Goal: Task Accomplishment & Management: Manage account settings

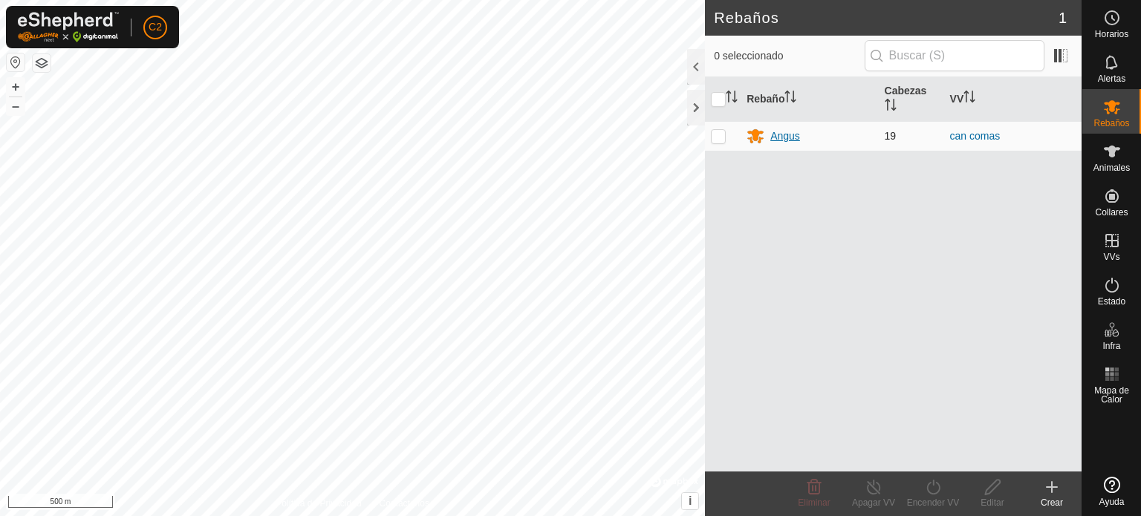
click at [789, 135] on div "Angus" at bounding box center [785, 136] width 30 height 16
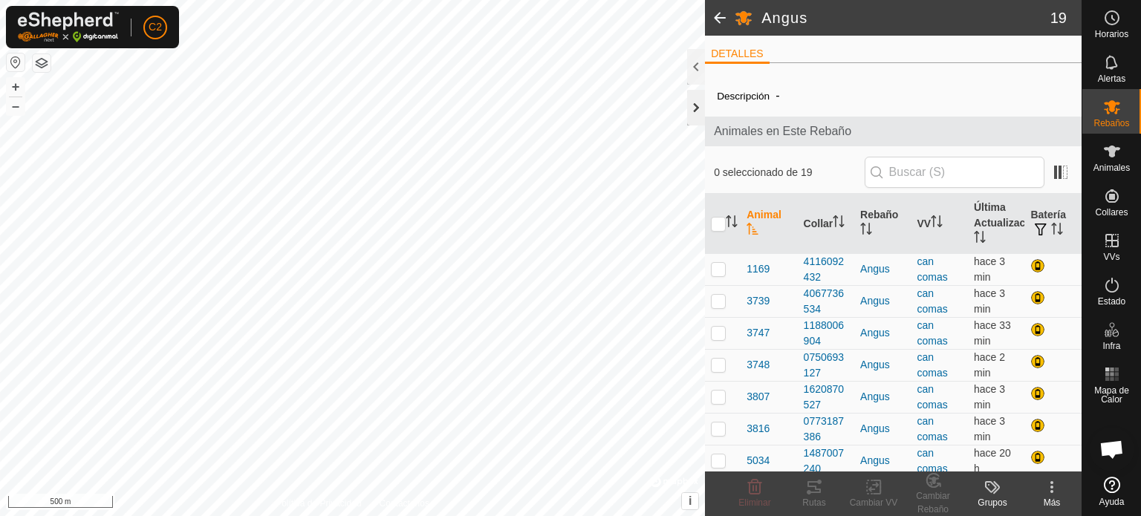
click at [694, 101] on div at bounding box center [696, 108] width 18 height 36
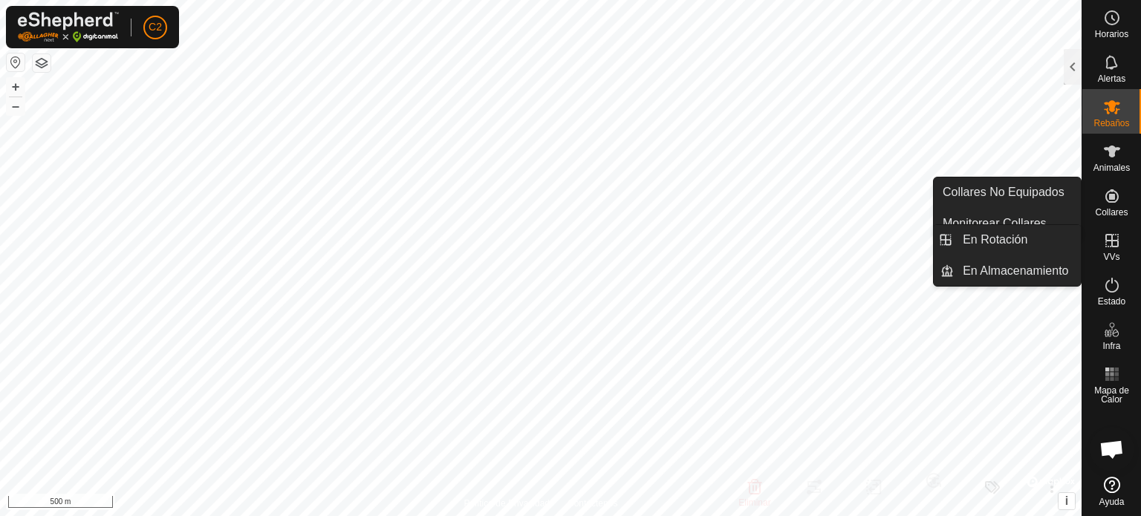
click at [1116, 234] on icon at bounding box center [1112, 241] width 18 height 18
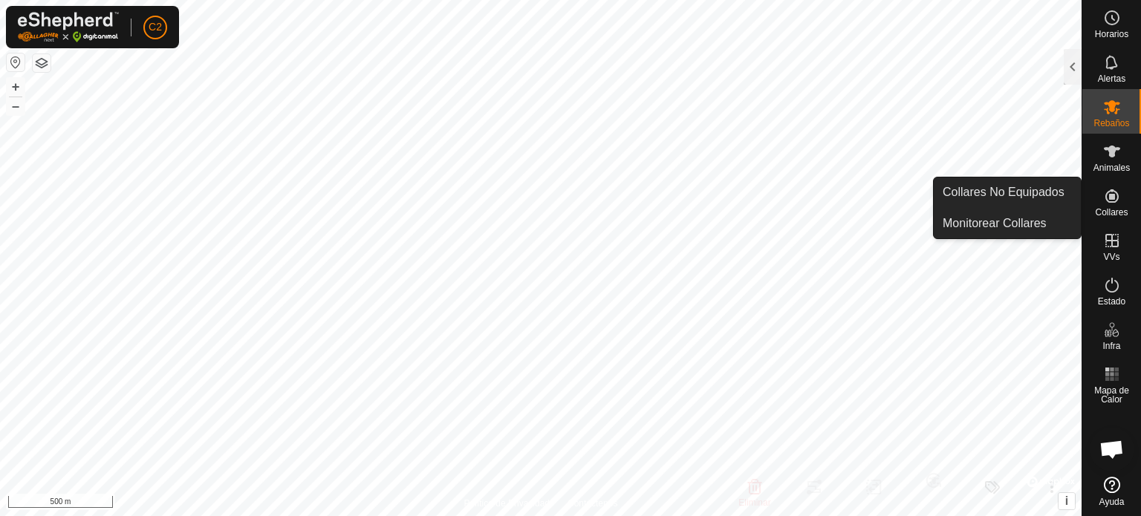
click at [1111, 195] on icon at bounding box center [1111, 195] width 13 height 13
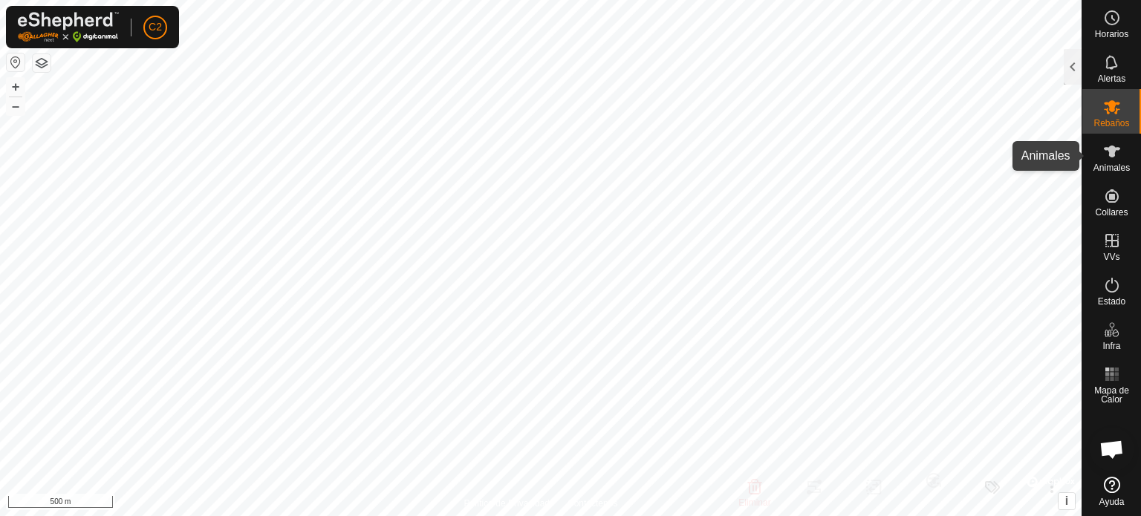
click at [1108, 144] on icon at bounding box center [1112, 152] width 18 height 18
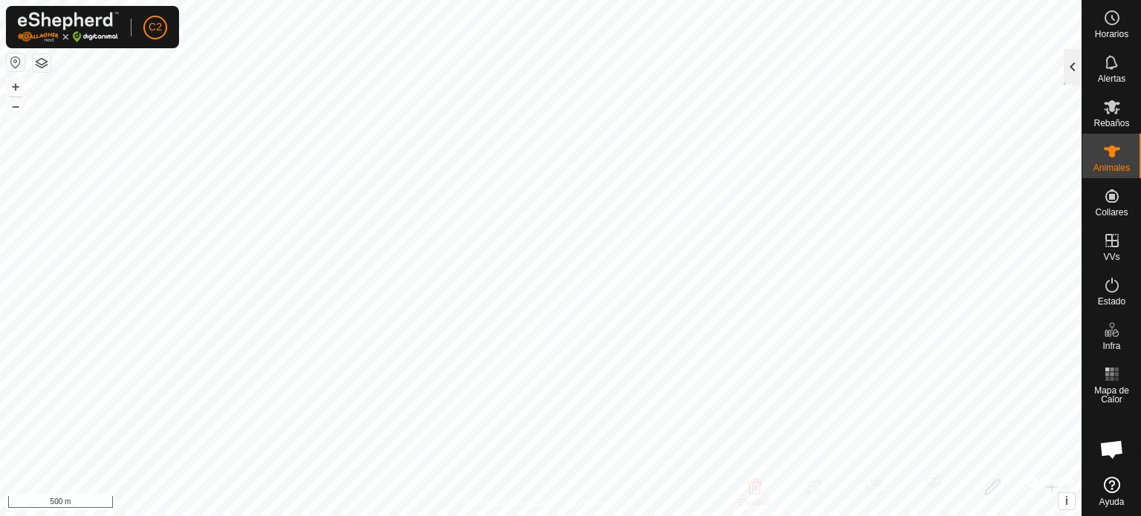
click at [1075, 65] on div at bounding box center [1073, 67] width 18 height 36
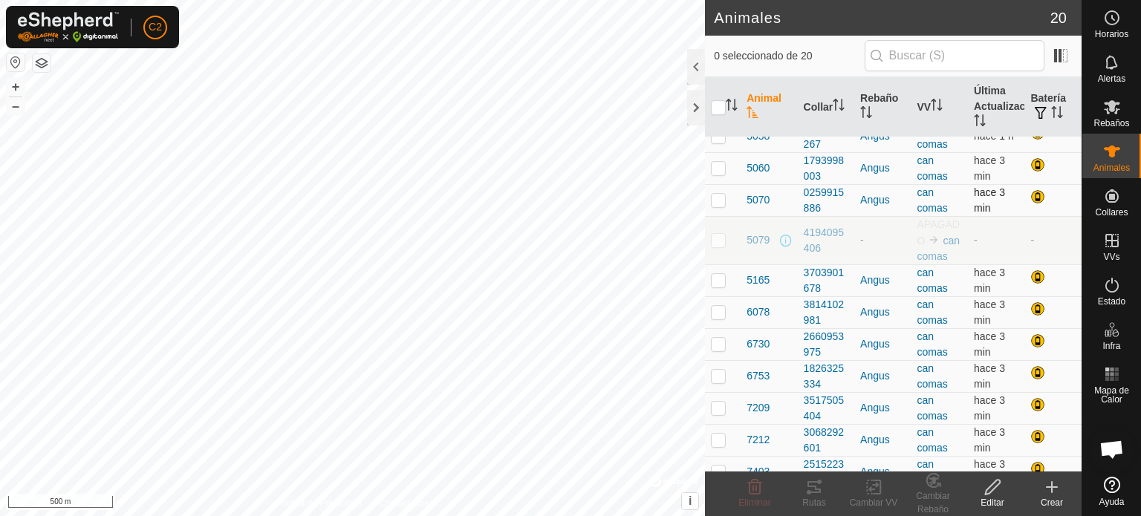
scroll to position [316, 0]
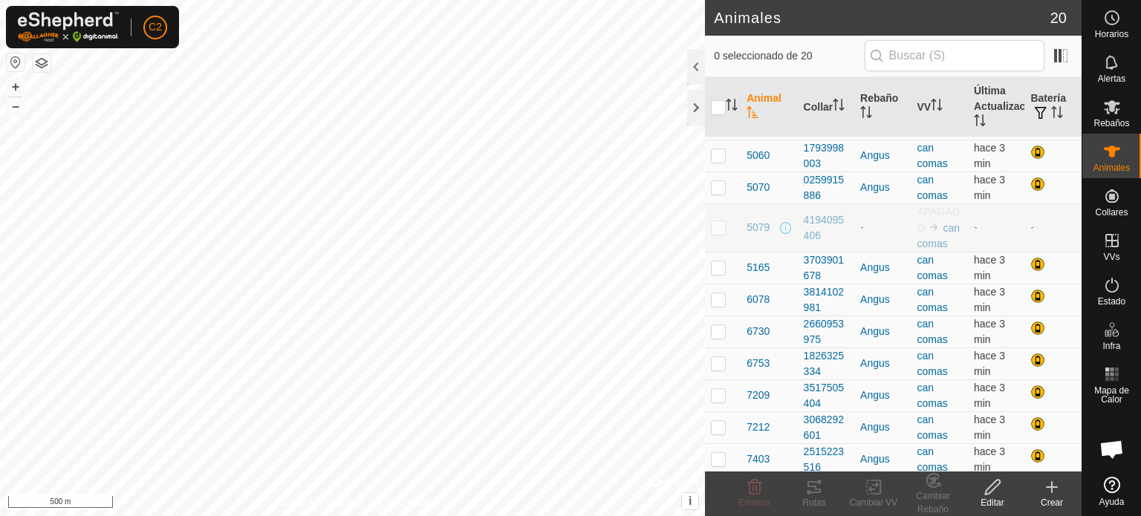
click at [1025, 224] on td "-" at bounding box center [1052, 228] width 57 height 48
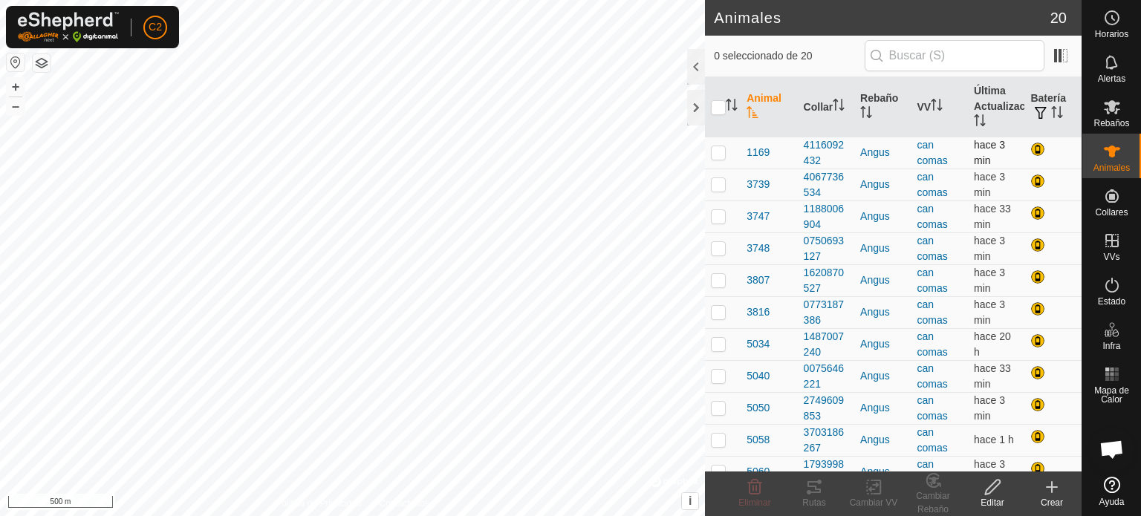
click at [721, 151] on p-checkbox at bounding box center [718, 152] width 15 height 12
click at [720, 152] on p-checkbox at bounding box center [718, 152] width 15 height 12
checkbox input "false"
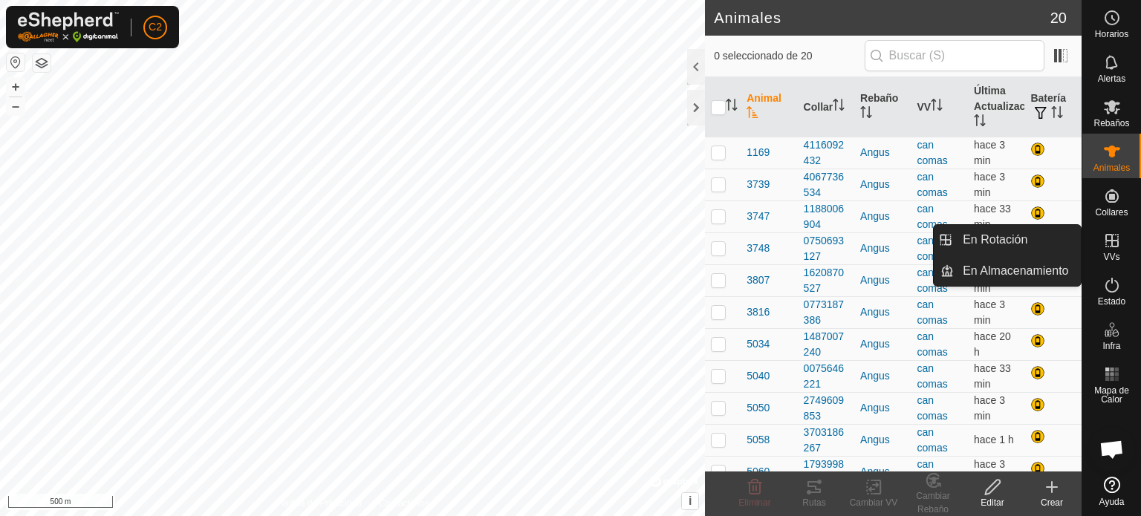
click at [1101, 245] on es-virtualpaddocks-svg-icon at bounding box center [1111, 241] width 27 height 24
click at [1108, 237] on icon at bounding box center [1112, 241] width 18 height 18
click at [1011, 231] on link "En Rotación" at bounding box center [1017, 240] width 127 height 30
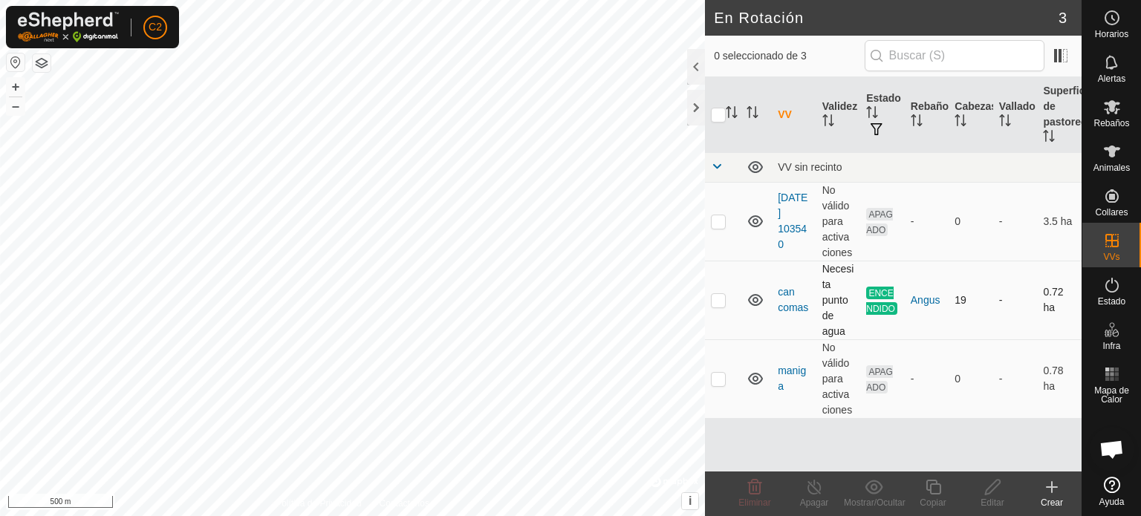
click at [719, 297] on p-checkbox at bounding box center [718, 300] width 15 height 12
checkbox input "true"
click at [936, 486] on icon at bounding box center [933, 487] width 19 height 18
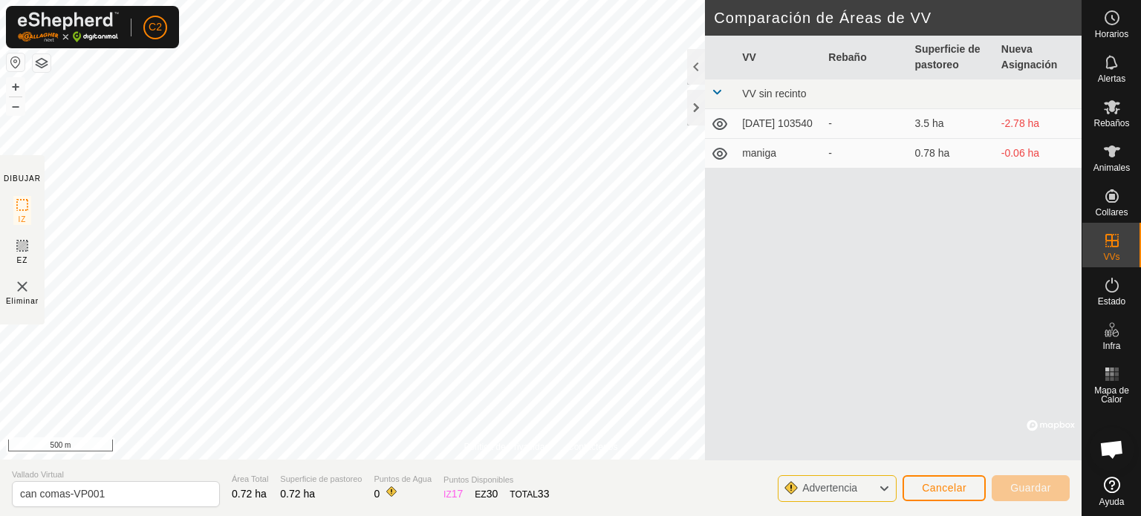
click at [884, 486] on icon at bounding box center [884, 488] width 12 height 19
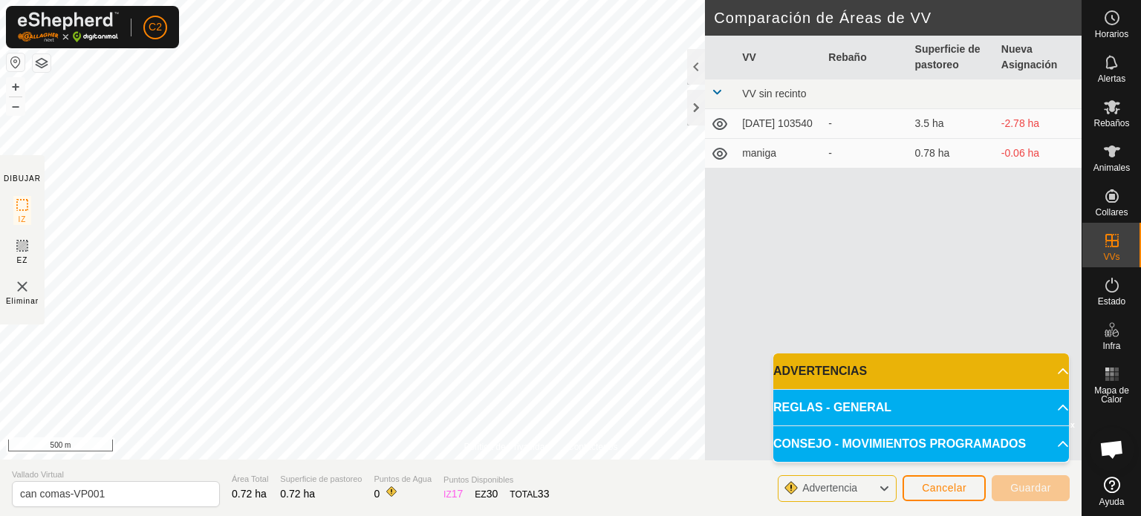
click at [884, 486] on icon at bounding box center [884, 488] width 12 height 19
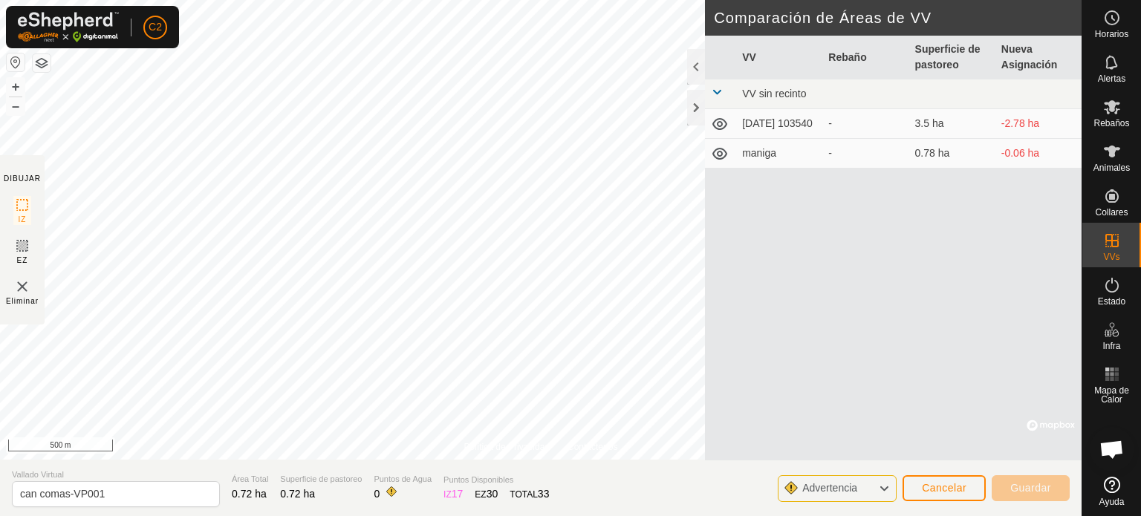
drag, startPoint x: 748, startPoint y: 206, endPoint x: 726, endPoint y: 214, distance: 23.0
click at [726, 214] on div "VV Rebaño Superficie de pastoreo Nueva Asignación VV sin recinto 2025-08-27 103…" at bounding box center [893, 248] width 377 height 425
click at [689, 111] on div at bounding box center [696, 108] width 18 height 36
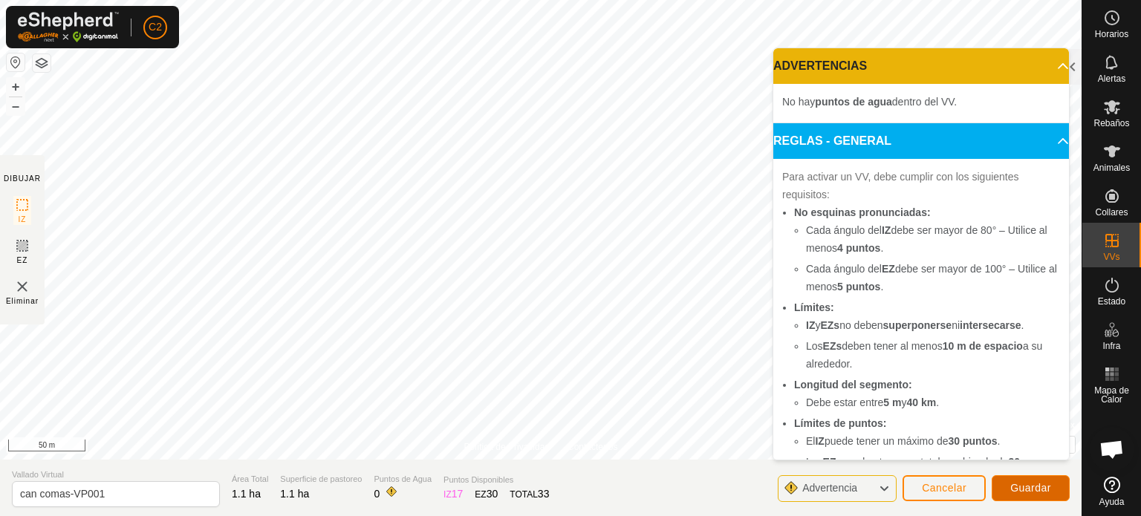
click at [1034, 485] on span "Guardar" at bounding box center [1030, 488] width 41 height 12
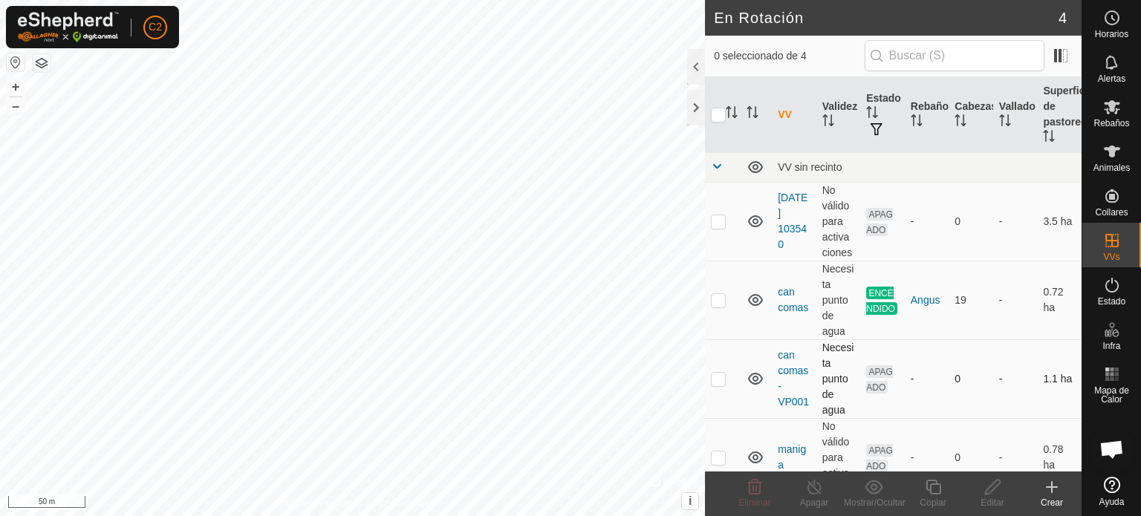
click at [876, 377] on span "APAGADO" at bounding box center [879, 379] width 27 height 28
click at [719, 380] on p-checkbox at bounding box center [718, 379] width 15 height 12
checkbox input "true"
click at [784, 360] on link "can comas-VP001" at bounding box center [793, 378] width 31 height 59
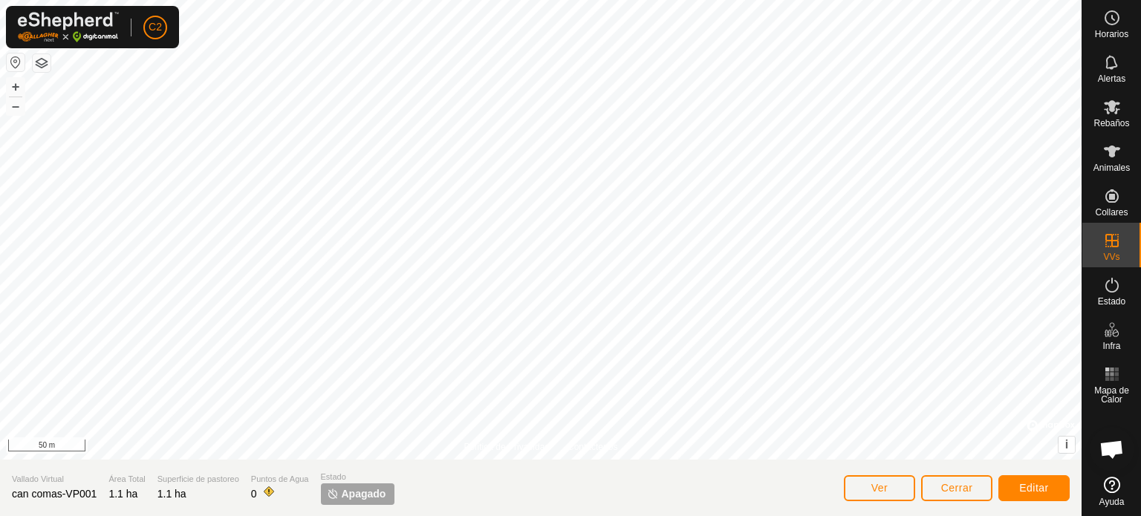
click at [65, 495] on span "can comas-VP001" at bounding box center [54, 494] width 85 height 12
drag, startPoint x: 92, startPoint y: 492, endPoint x: 0, endPoint y: 495, distance: 92.1
click at [0, 495] on section "Vallado Virtual can comas-VP001 Área Total 1.1 ha Superficie de pastoreo 1.1 ha…" at bounding box center [540, 488] width 1081 height 56
click at [58, 489] on span "can comas-VP001" at bounding box center [54, 494] width 85 height 12
click at [348, 494] on span "Apagado" at bounding box center [364, 494] width 45 height 16
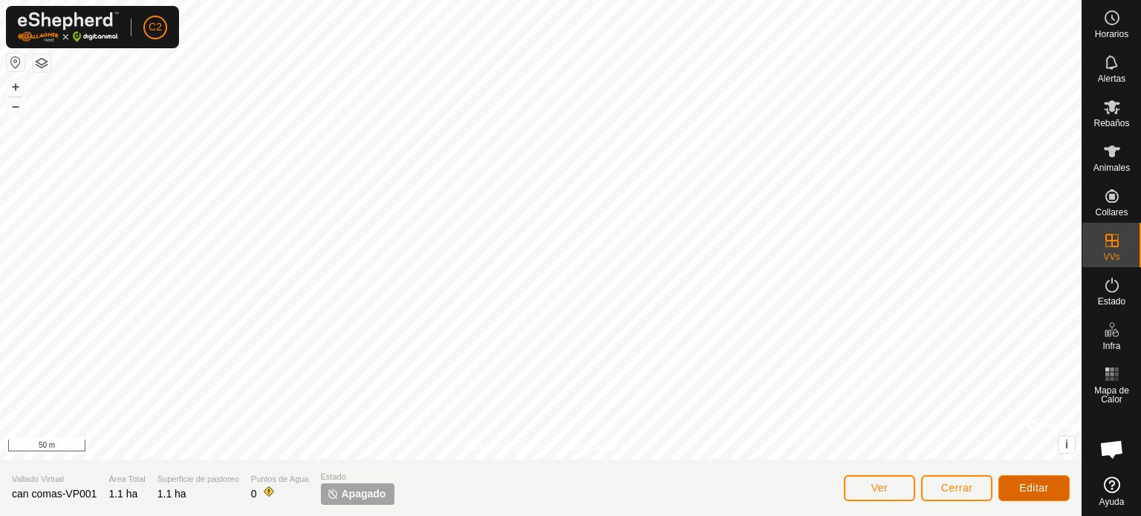
click at [1048, 490] on span "Editar" at bounding box center [1034, 488] width 30 height 12
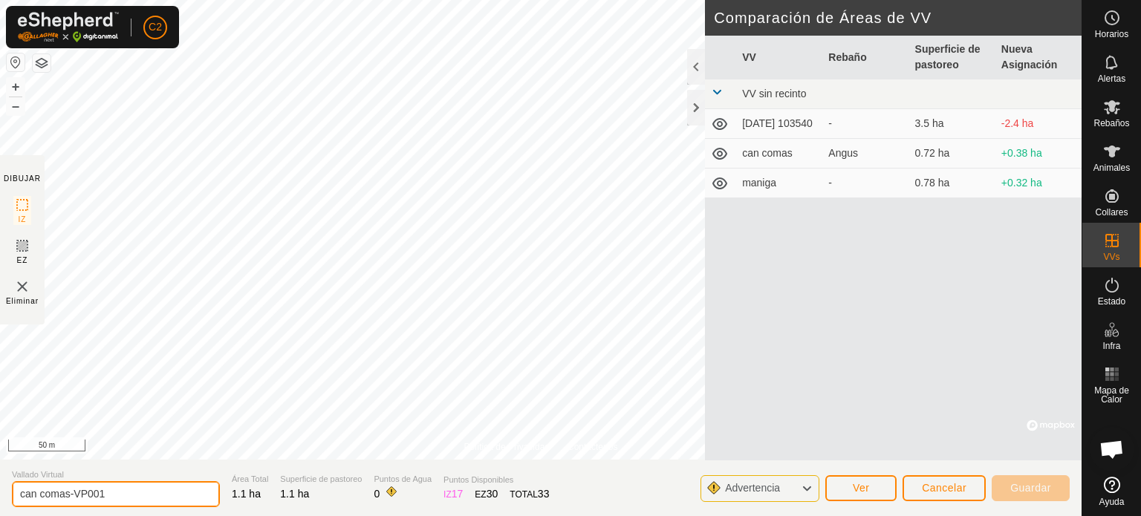
click at [113, 501] on input "can comas-VP001" at bounding box center [116, 494] width 208 height 26
type input "can comas 2"
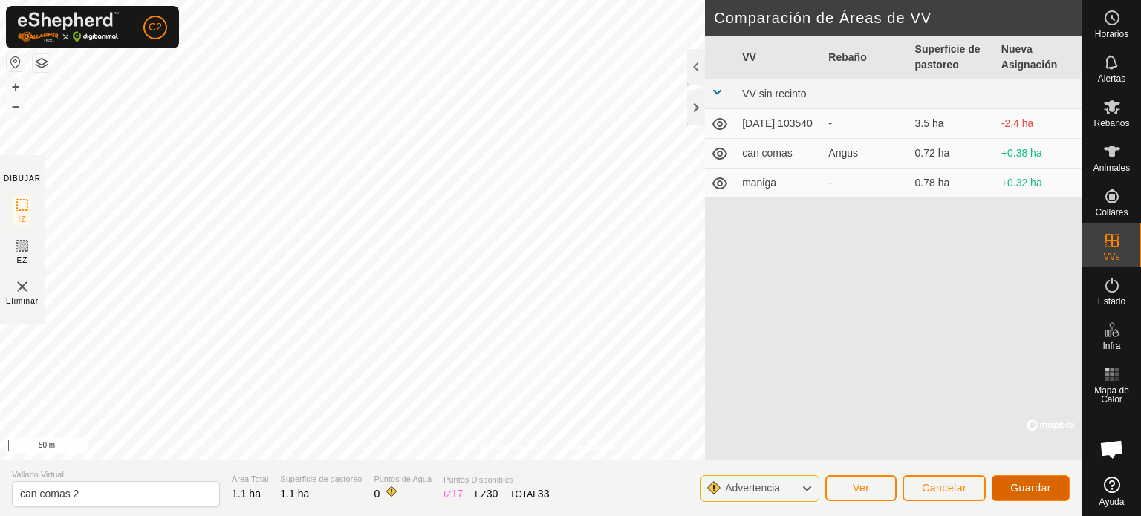
click at [1036, 482] on span "Guardar" at bounding box center [1030, 488] width 41 height 12
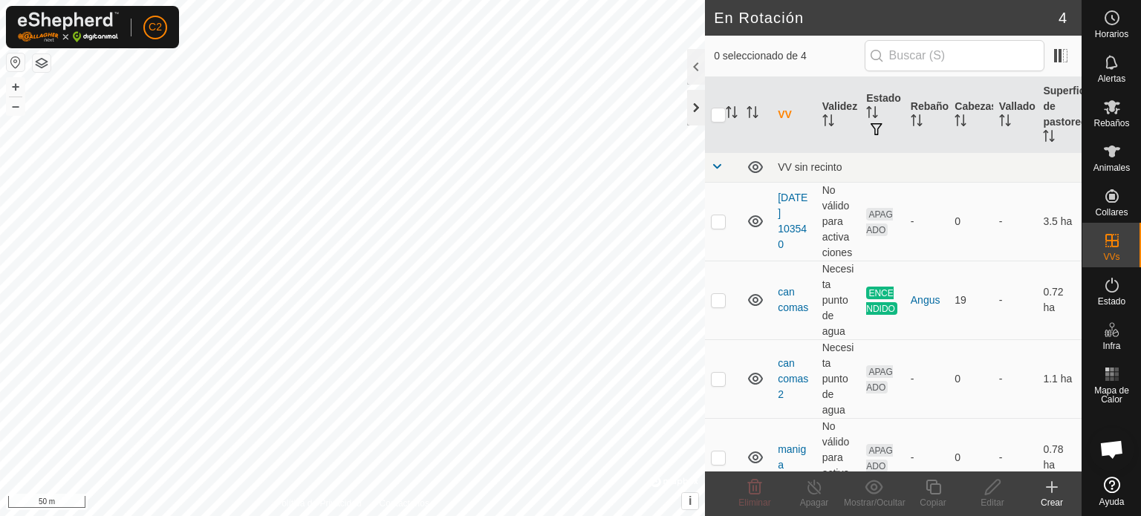
click at [693, 113] on div at bounding box center [696, 108] width 18 height 36
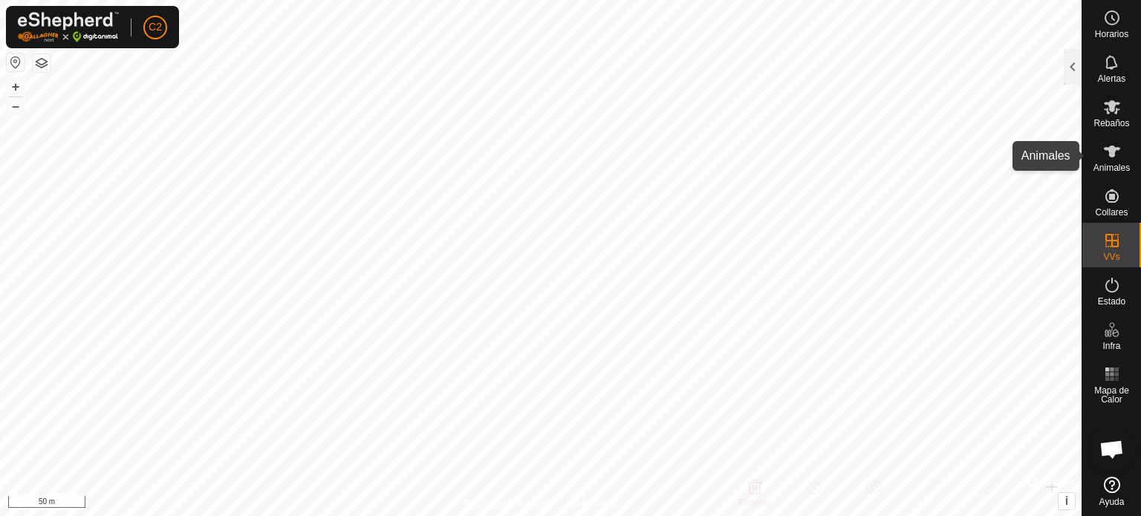
click at [1105, 157] on icon at bounding box center [1112, 152] width 18 height 18
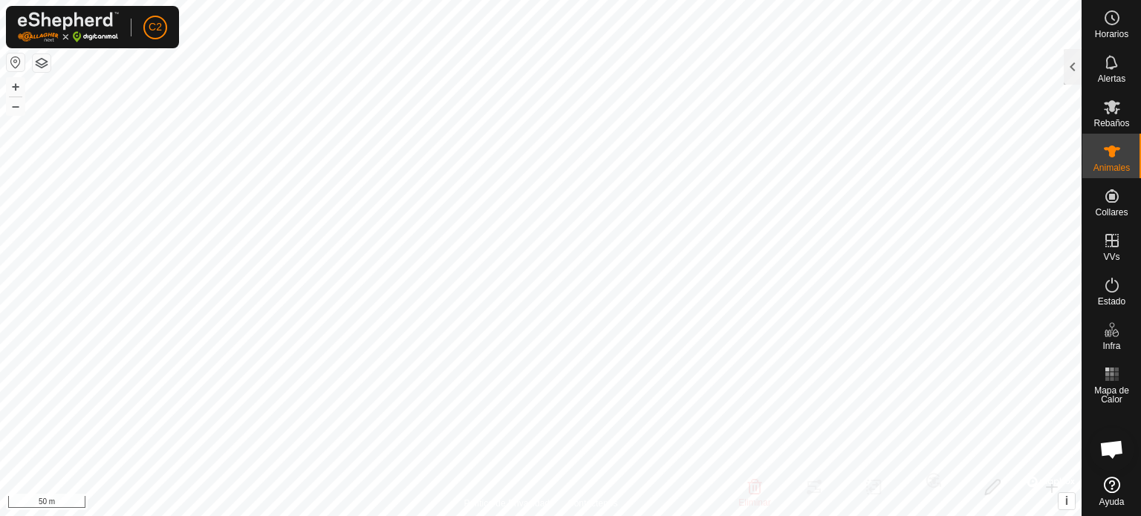
click at [1110, 151] on icon at bounding box center [1112, 152] width 16 height 12
click at [1068, 67] on div at bounding box center [1073, 67] width 18 height 36
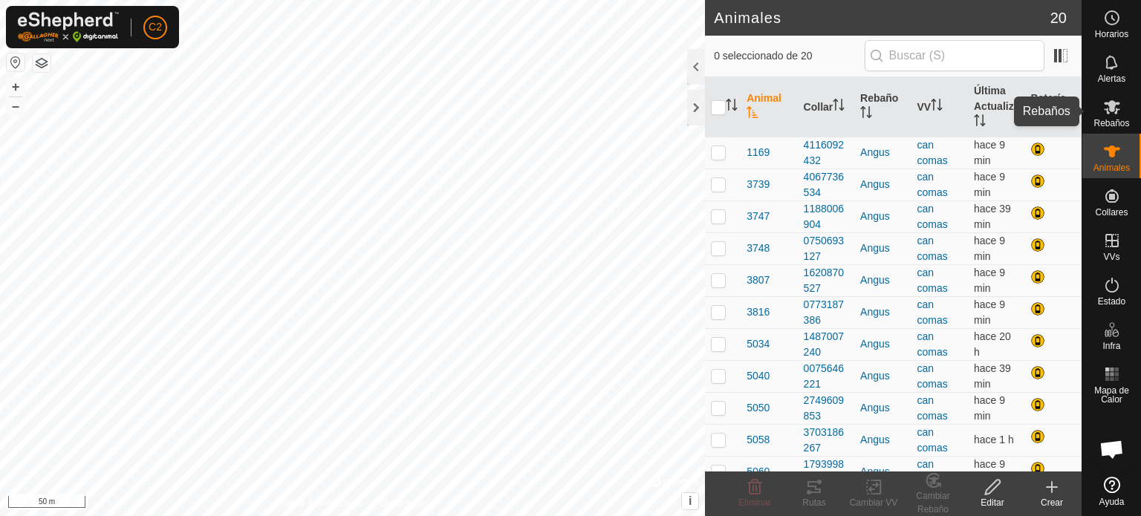
click at [1113, 105] on icon at bounding box center [1112, 107] width 16 height 14
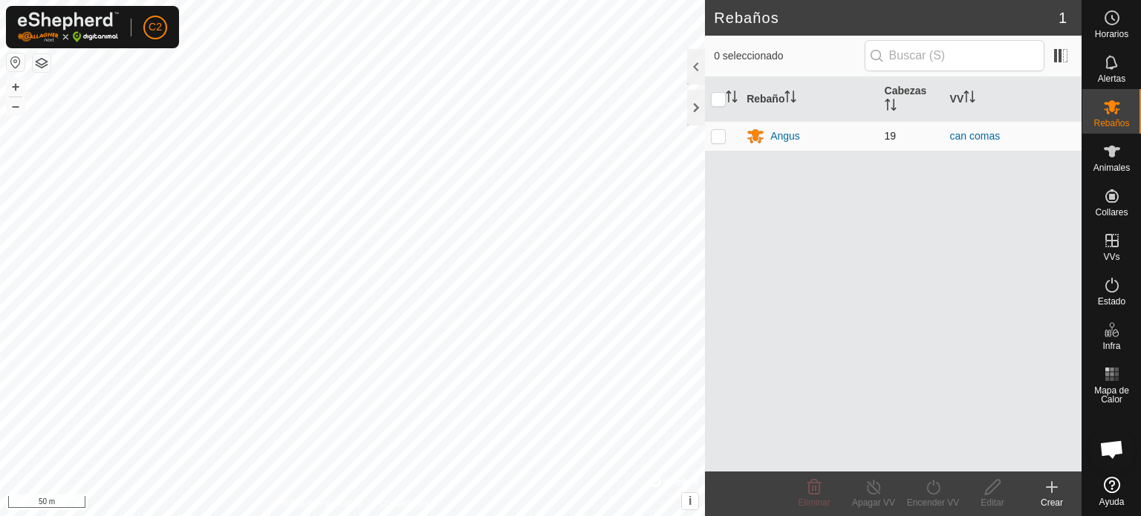
click at [720, 138] on p-checkbox at bounding box center [718, 136] width 15 height 12
checkbox input "true"
click at [937, 487] on icon at bounding box center [933, 487] width 19 height 18
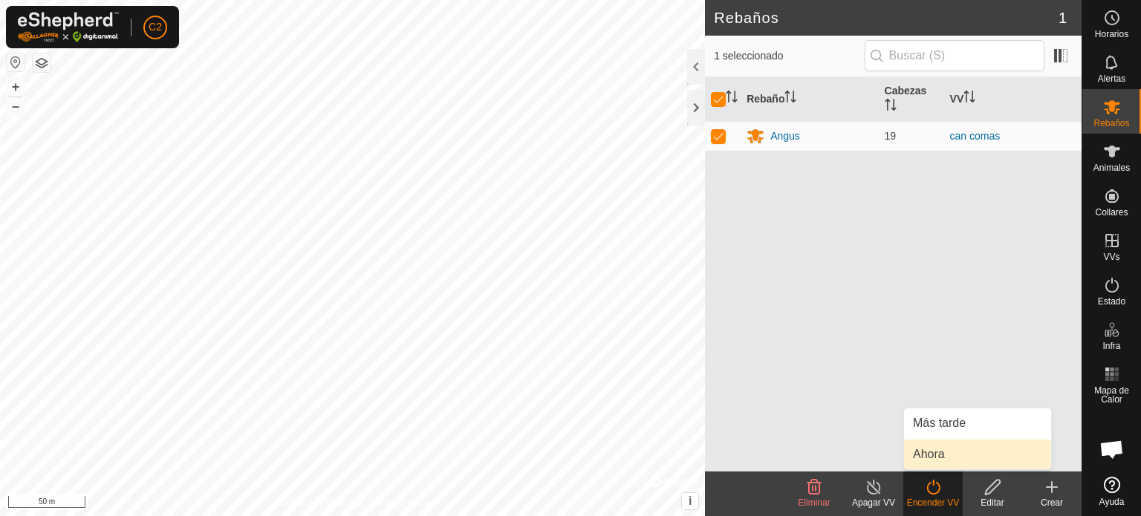
click at [931, 457] on link "Ahora" at bounding box center [977, 455] width 147 height 30
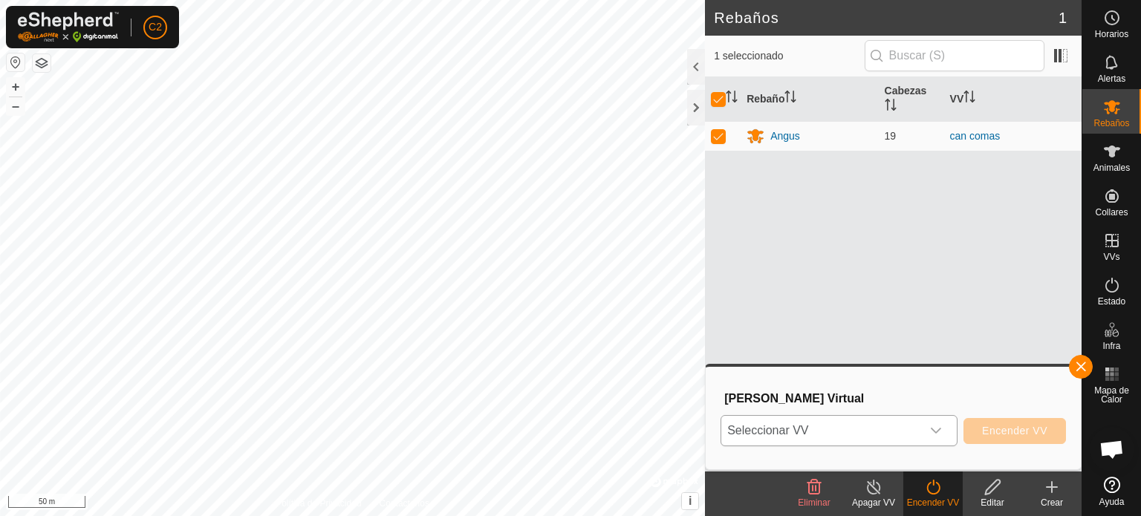
click at [939, 427] on icon "dropdown trigger" at bounding box center [936, 431] width 12 height 12
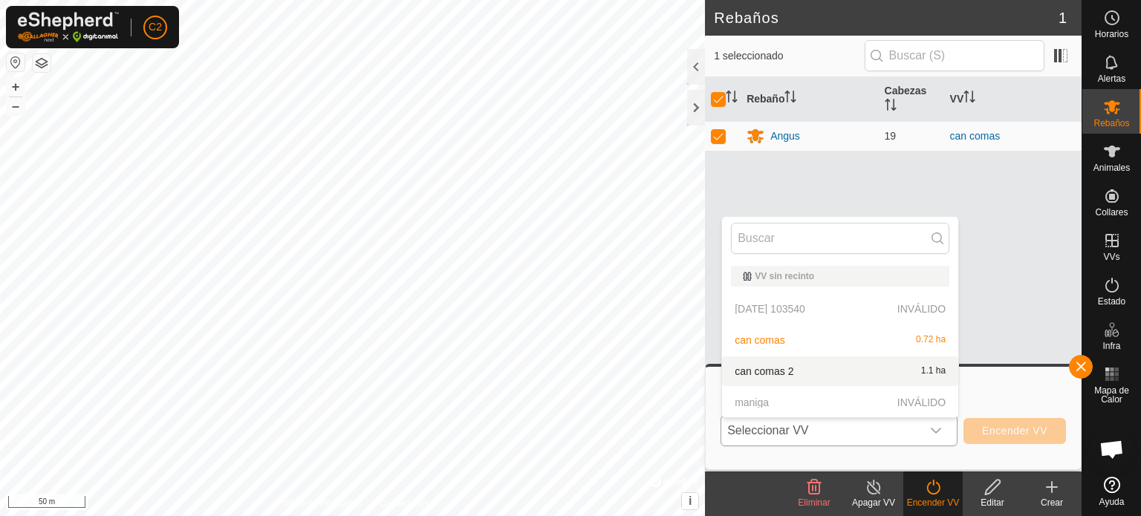
click at [757, 369] on li "can comas 2 1.1 ha" at bounding box center [840, 371] width 236 height 30
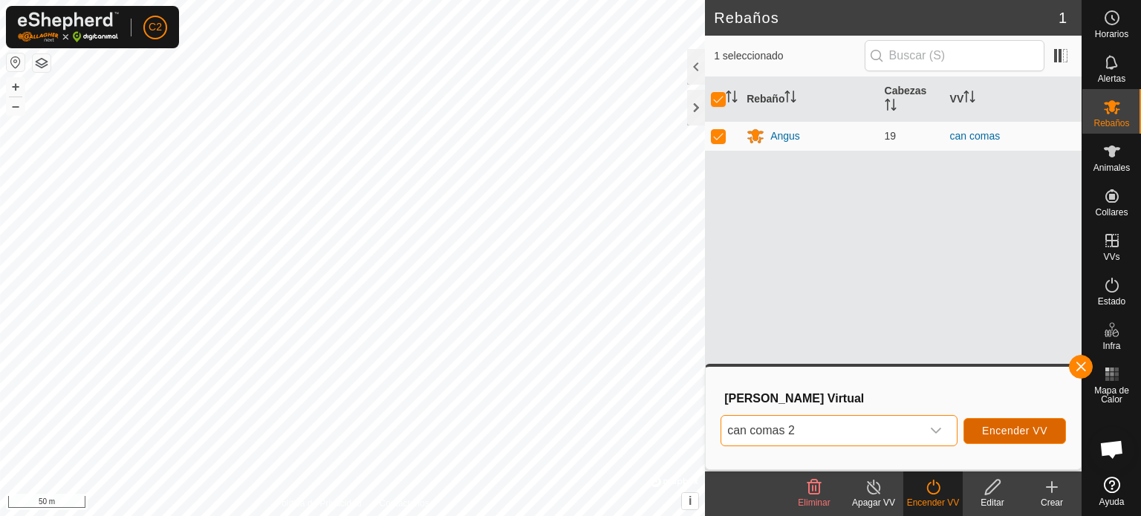
click at [1018, 425] on span "Encender VV" at bounding box center [1014, 431] width 65 height 12
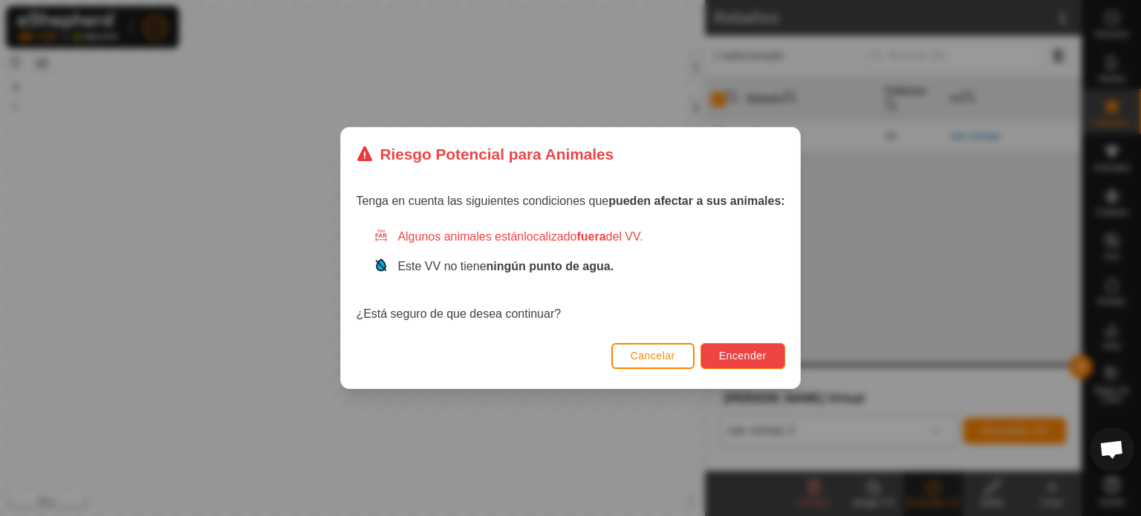
click at [730, 350] on span "Encender" at bounding box center [743, 356] width 48 height 12
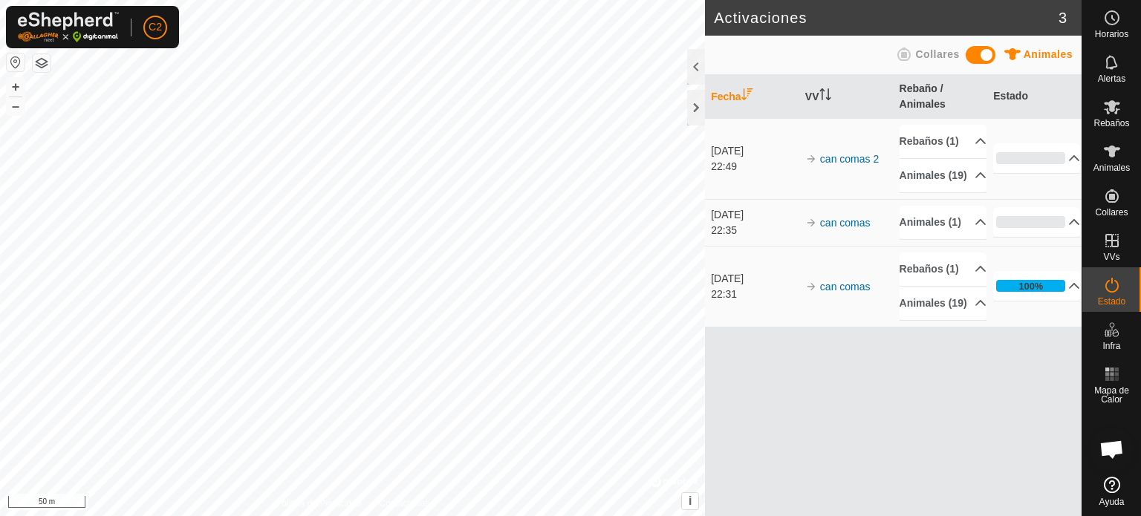
click at [691, 104] on div at bounding box center [696, 108] width 18 height 36
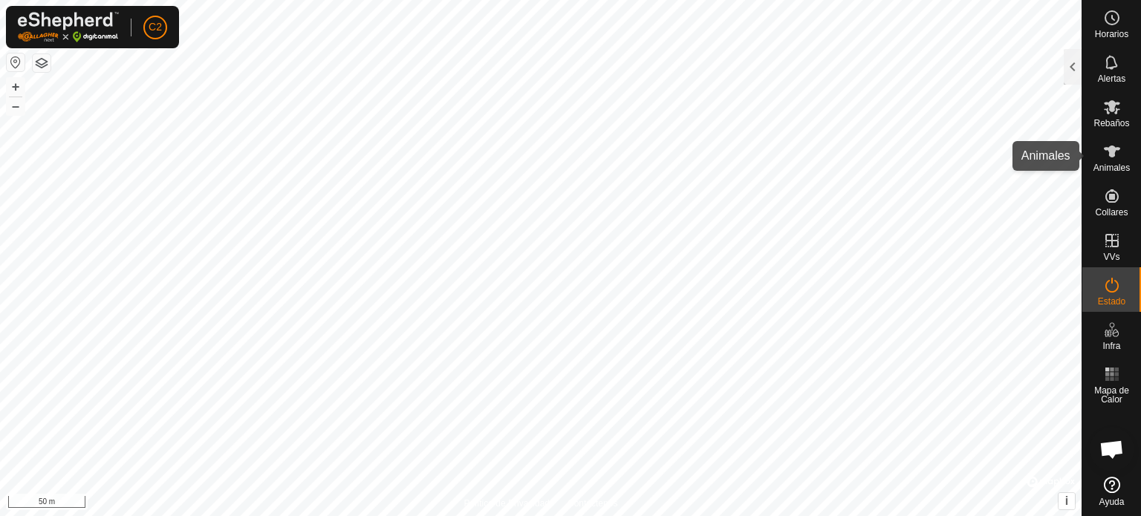
click at [1116, 152] on icon at bounding box center [1112, 152] width 18 height 18
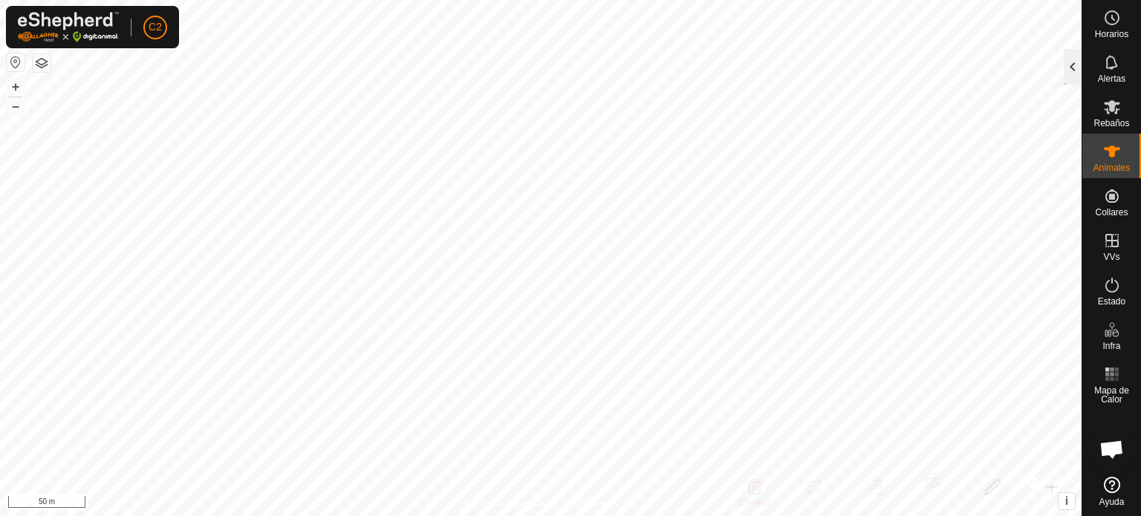
click at [1072, 67] on div at bounding box center [1073, 67] width 18 height 36
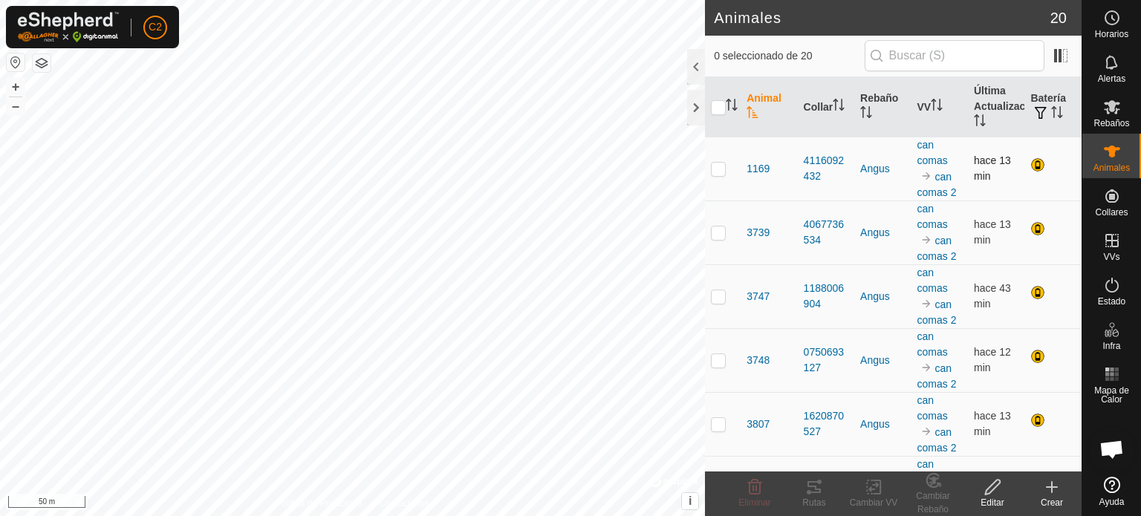
click at [717, 169] on p-checkbox at bounding box center [718, 169] width 15 height 12
checkbox input "true"
click at [811, 491] on icon at bounding box center [814, 487] width 18 height 18
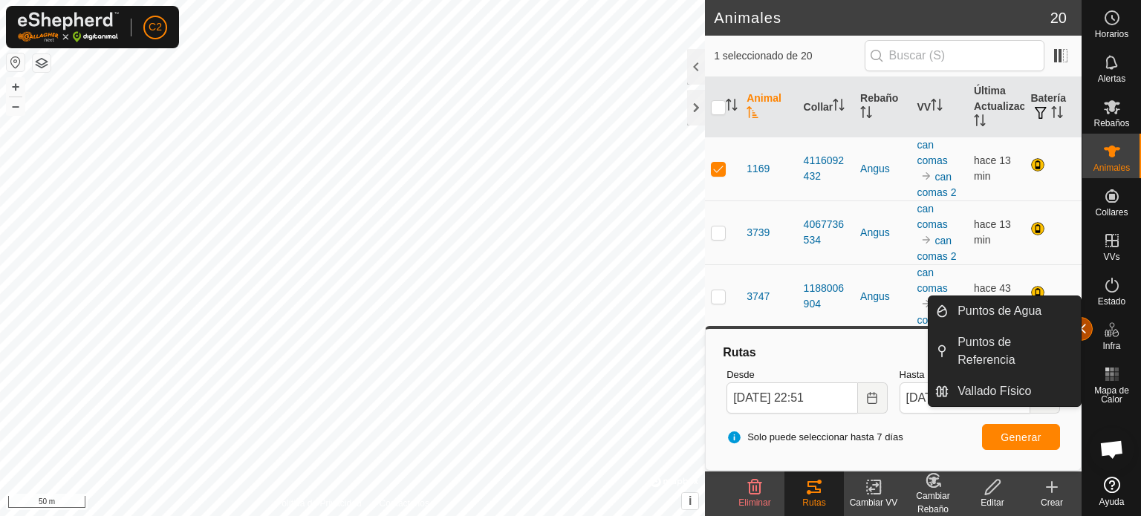
click at [1087, 330] on button "button" at bounding box center [1081, 329] width 24 height 24
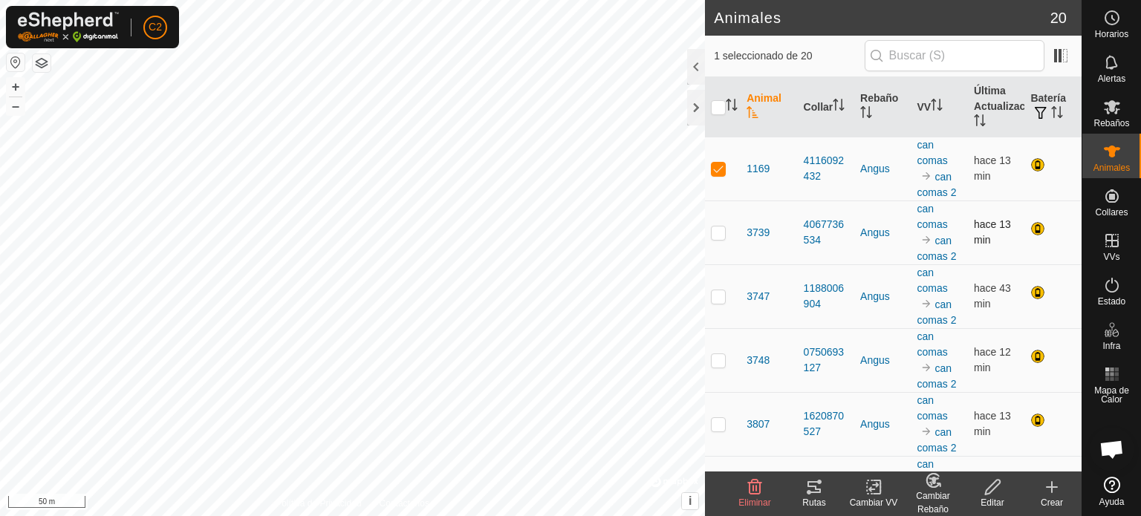
click at [719, 233] on p-checkbox at bounding box center [718, 233] width 15 height 12
checkbox input "true"
click at [716, 167] on p-checkbox at bounding box center [718, 169] width 15 height 12
checkbox input "false"
click at [813, 486] on icon at bounding box center [813, 487] width 13 height 12
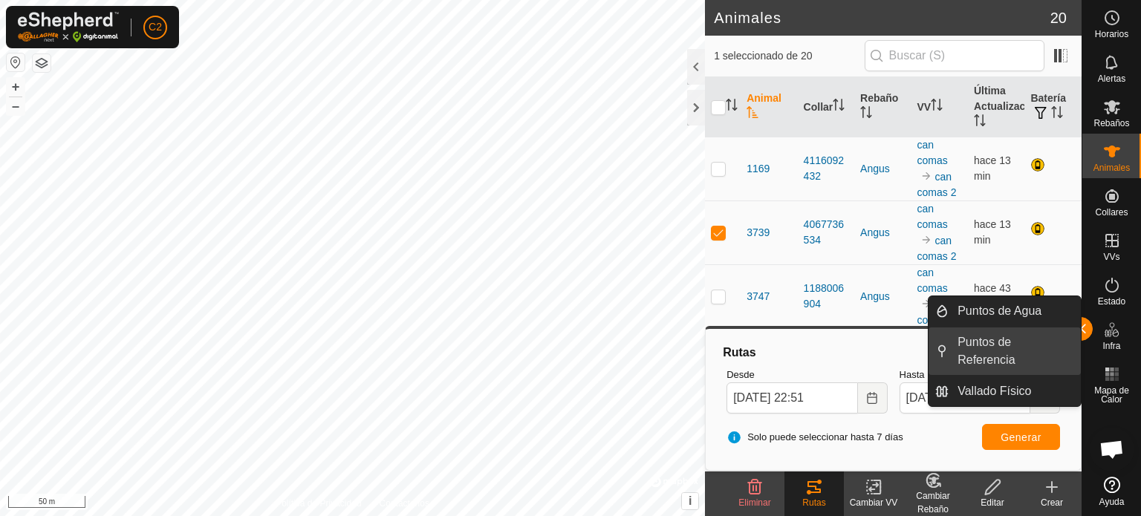
click at [1080, 328] on link "Puntos de Referencia" at bounding box center [1014, 352] width 132 height 48
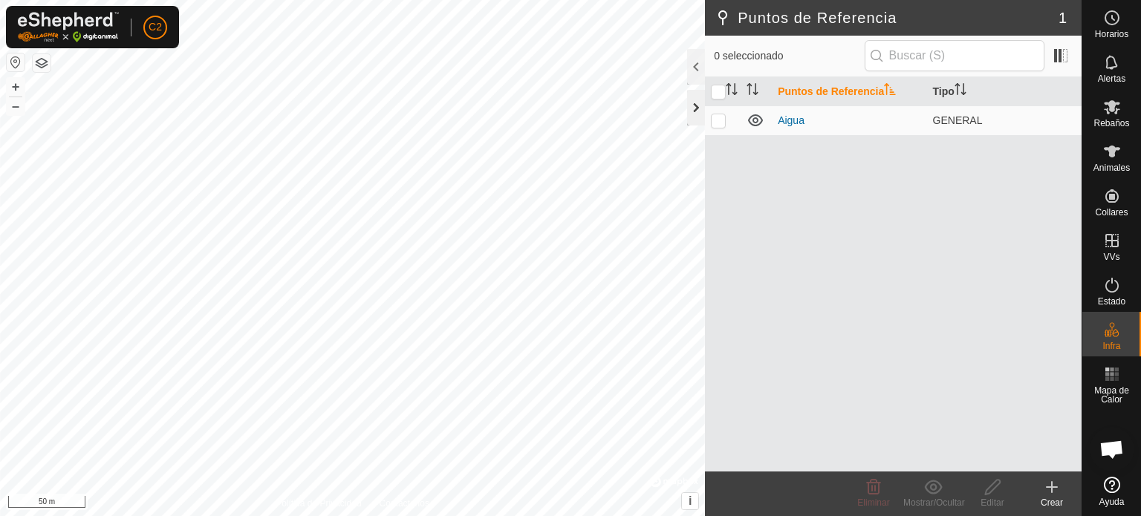
click at [699, 107] on div at bounding box center [696, 108] width 18 height 36
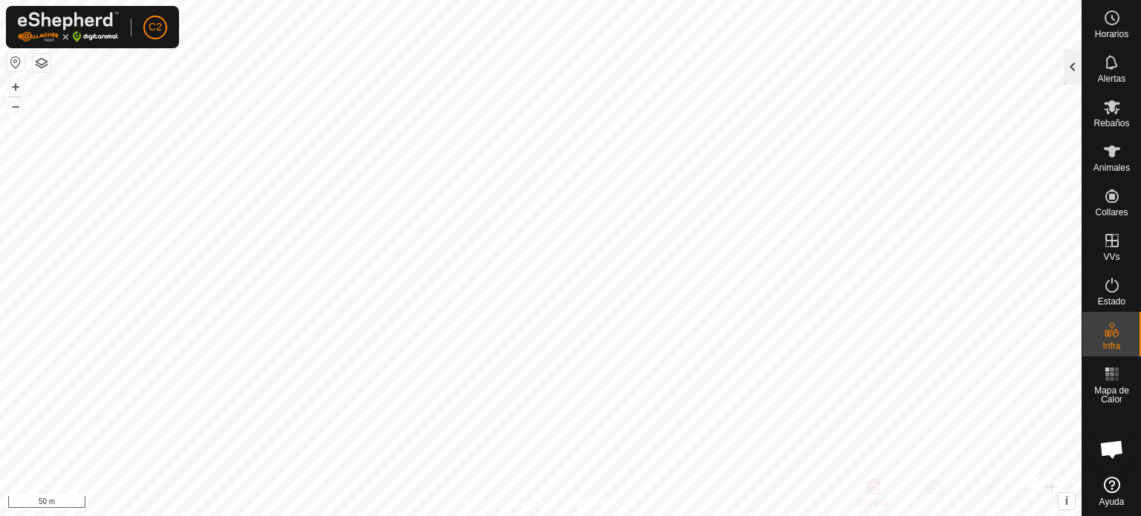
click at [1072, 65] on div at bounding box center [1073, 67] width 18 height 36
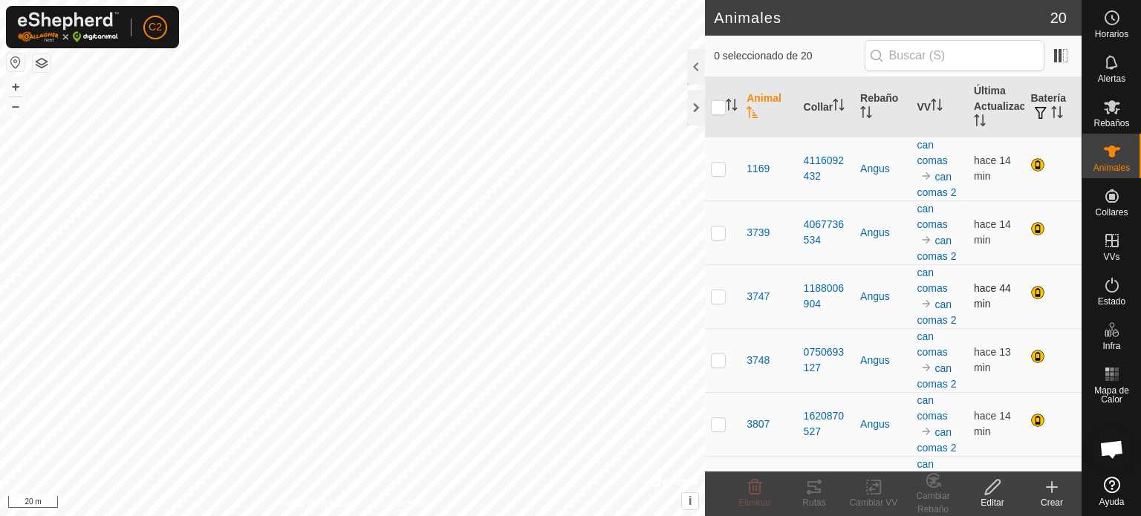
click at [717, 294] on p-checkbox at bounding box center [718, 296] width 15 height 12
click at [810, 484] on icon at bounding box center [814, 487] width 18 height 18
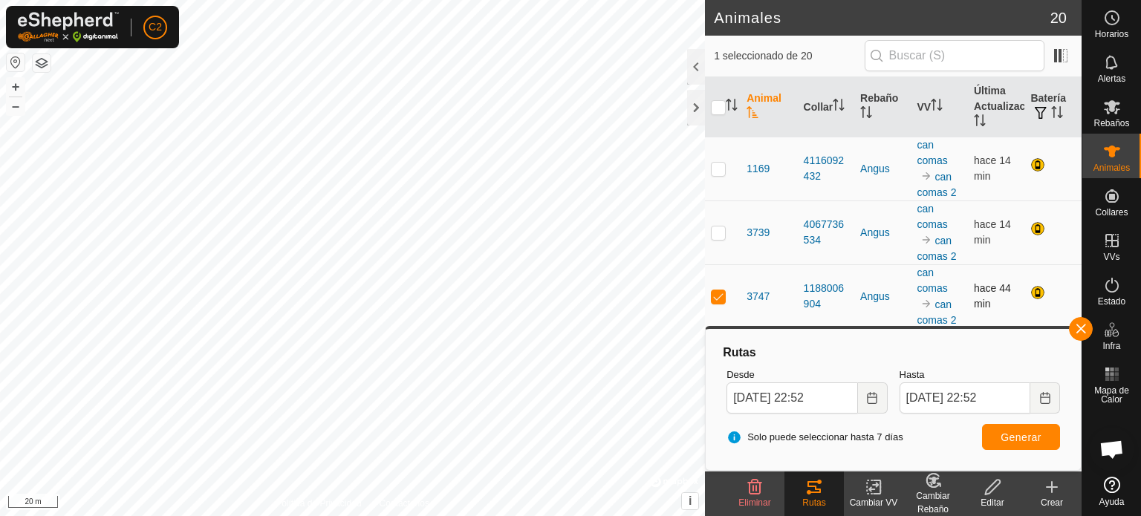
drag, startPoint x: 1081, startPoint y: 328, endPoint x: 1031, endPoint y: 325, distance: 50.6
click at [1081, 328] on button "button" at bounding box center [1081, 329] width 24 height 24
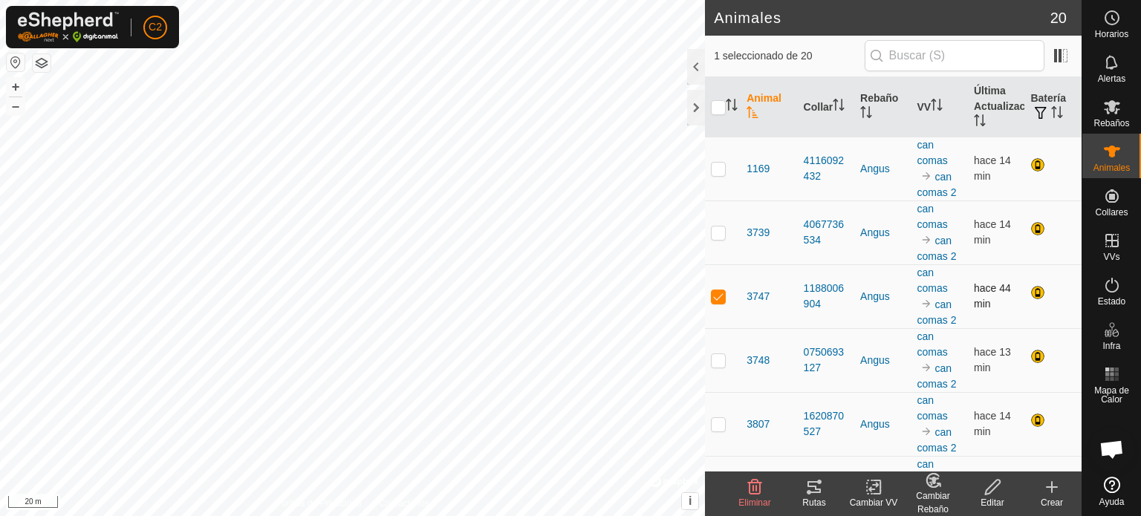
click at [714, 293] on p-checkbox at bounding box center [718, 296] width 15 height 12
checkbox input "false"
click at [717, 364] on p-checkbox at bounding box center [718, 360] width 15 height 12
checkbox input "true"
click at [811, 486] on icon at bounding box center [813, 487] width 13 height 12
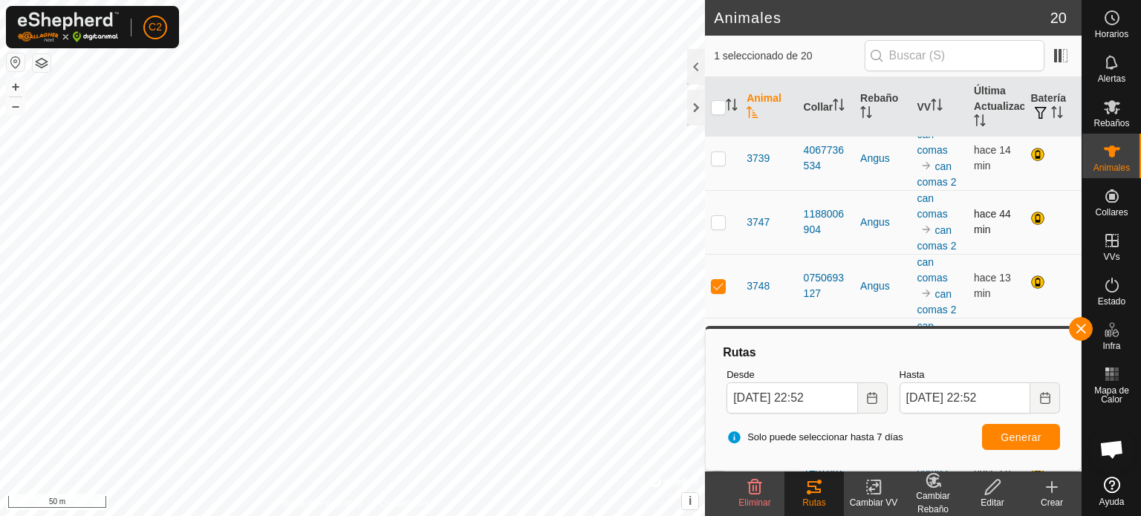
scroll to position [149, 0]
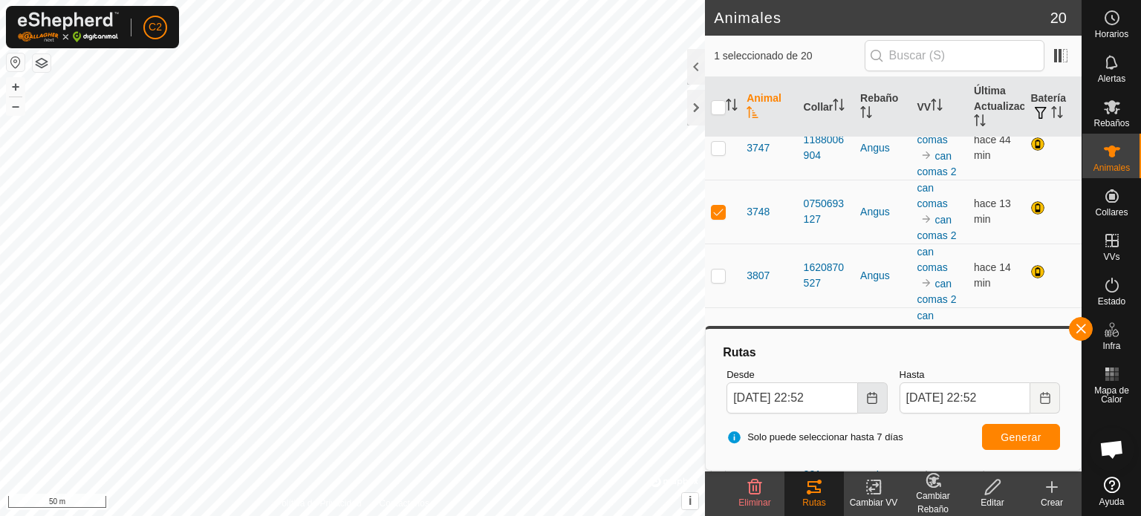
click at [873, 395] on icon "Choose Date" at bounding box center [872, 398] width 12 height 12
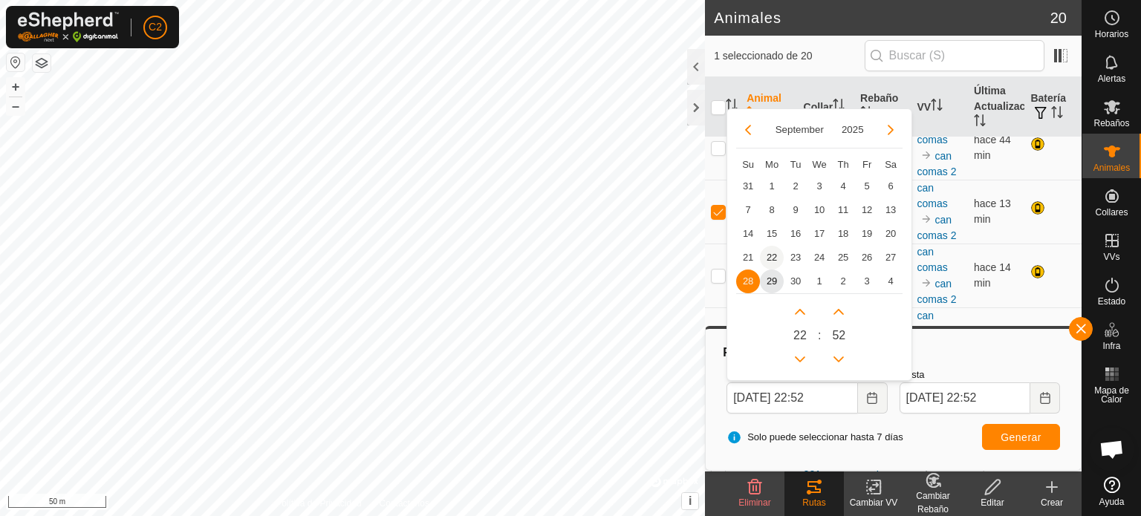
click at [771, 253] on span "22" at bounding box center [772, 258] width 24 height 24
type input "22 Sep, 2025 22:52"
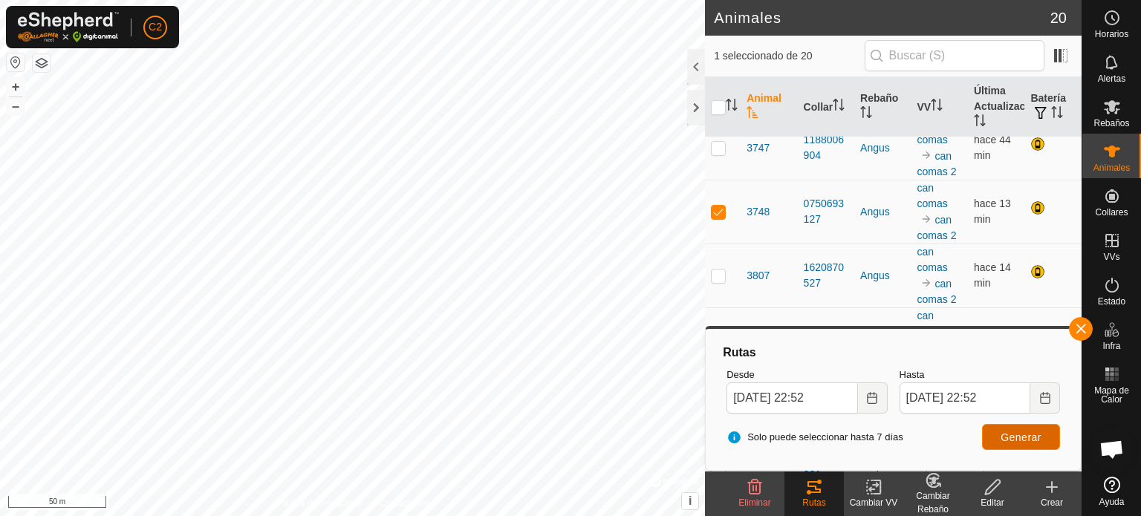
click at [1022, 433] on span "Generar" at bounding box center [1020, 438] width 41 height 12
click at [1079, 331] on button "button" at bounding box center [1081, 329] width 24 height 24
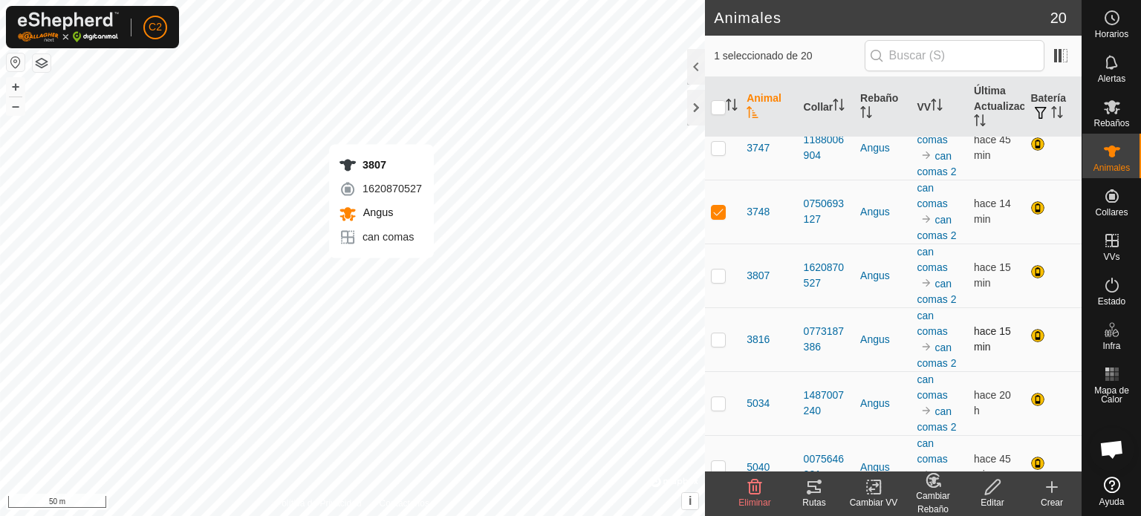
checkbox input "false"
click at [815, 488] on icon at bounding box center [813, 487] width 13 height 12
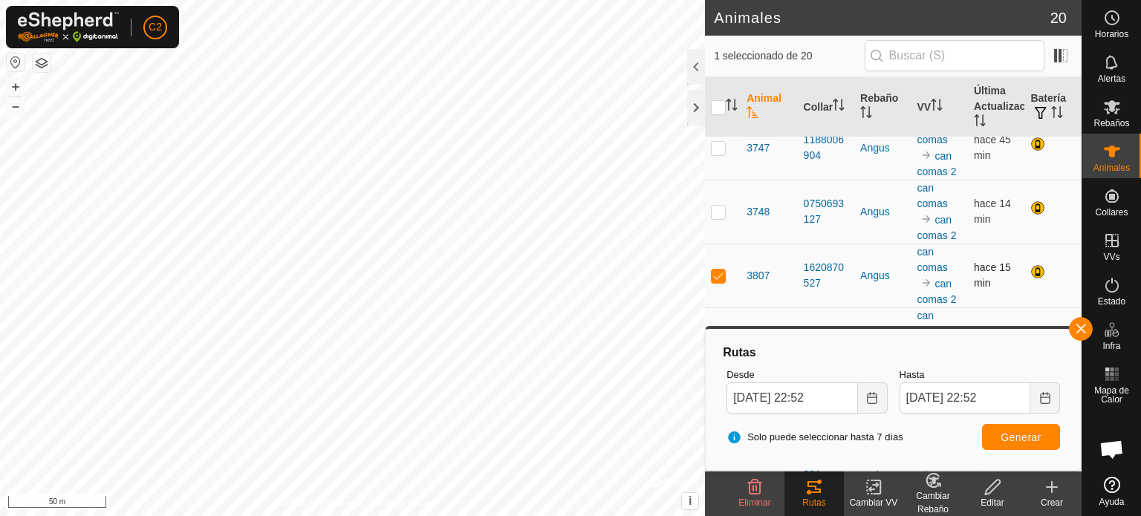
click at [714, 278] on p-checkbox at bounding box center [718, 276] width 15 height 12
checkbox input "false"
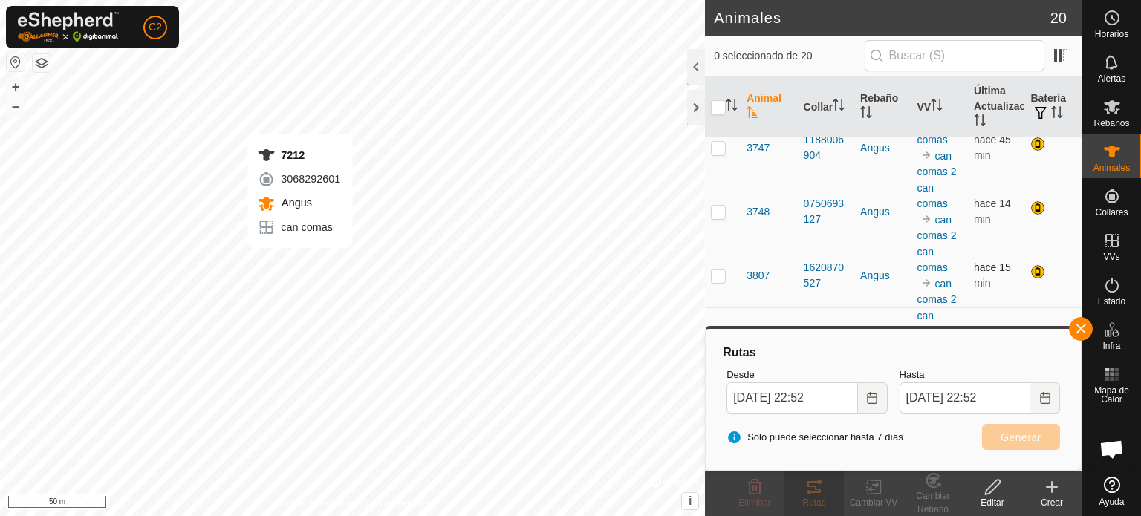
checkbox input "true"
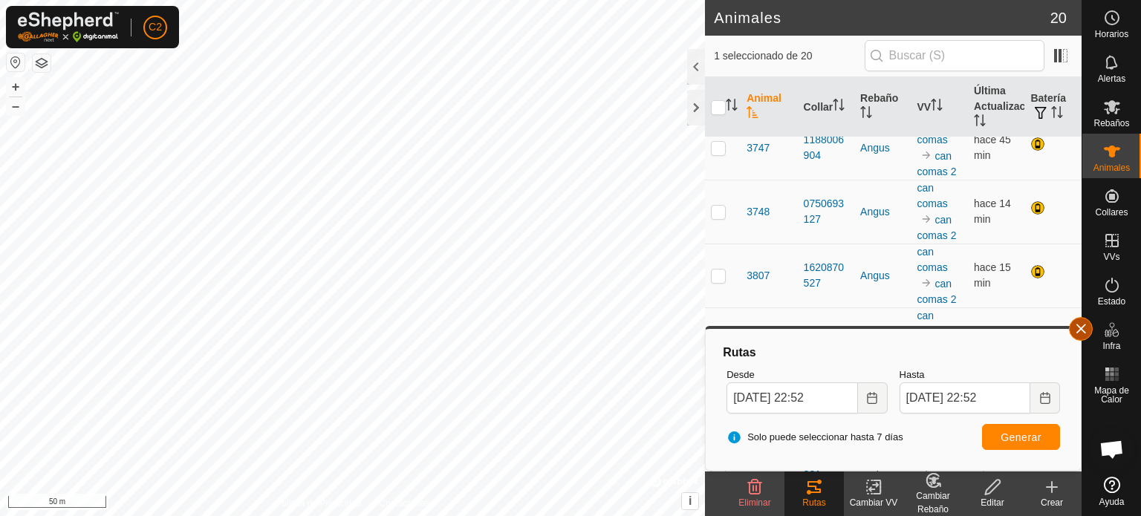
click at [1078, 329] on button "button" at bounding box center [1081, 329] width 24 height 24
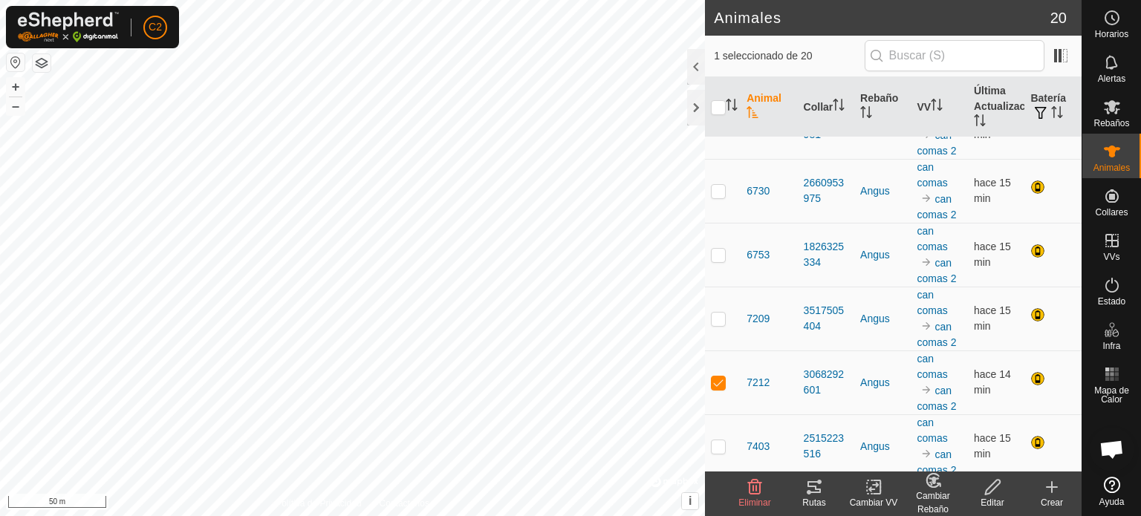
scroll to position [921, 0]
click at [818, 489] on icon at bounding box center [813, 487] width 13 height 12
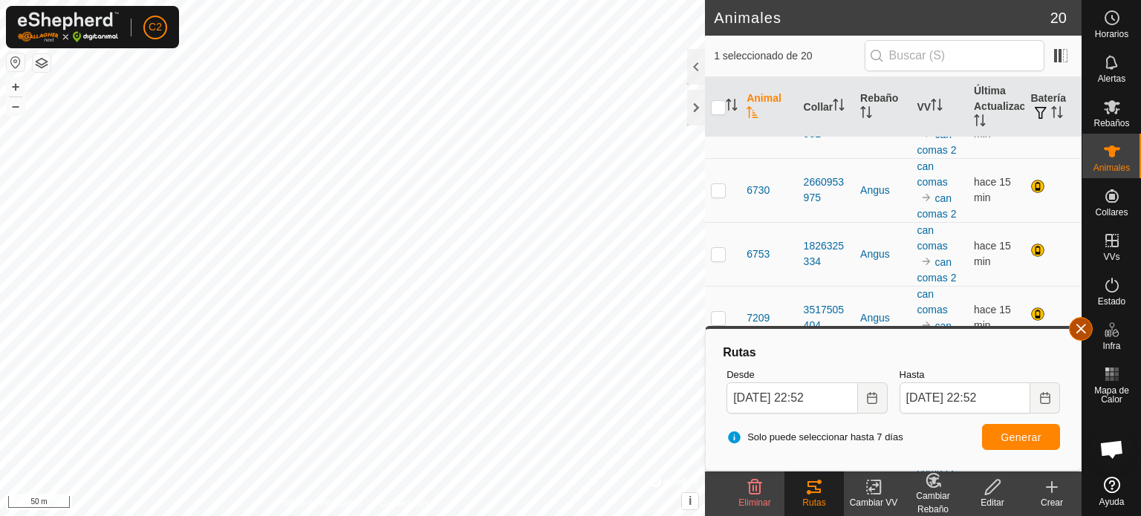
click at [1086, 331] on button "button" at bounding box center [1081, 329] width 24 height 24
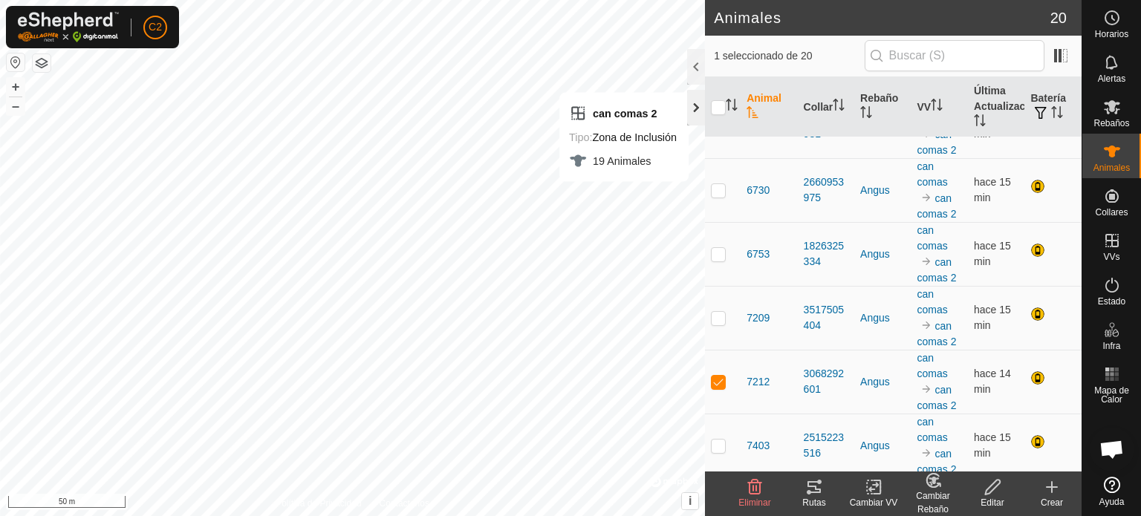
click at [697, 107] on div at bounding box center [696, 108] width 18 height 36
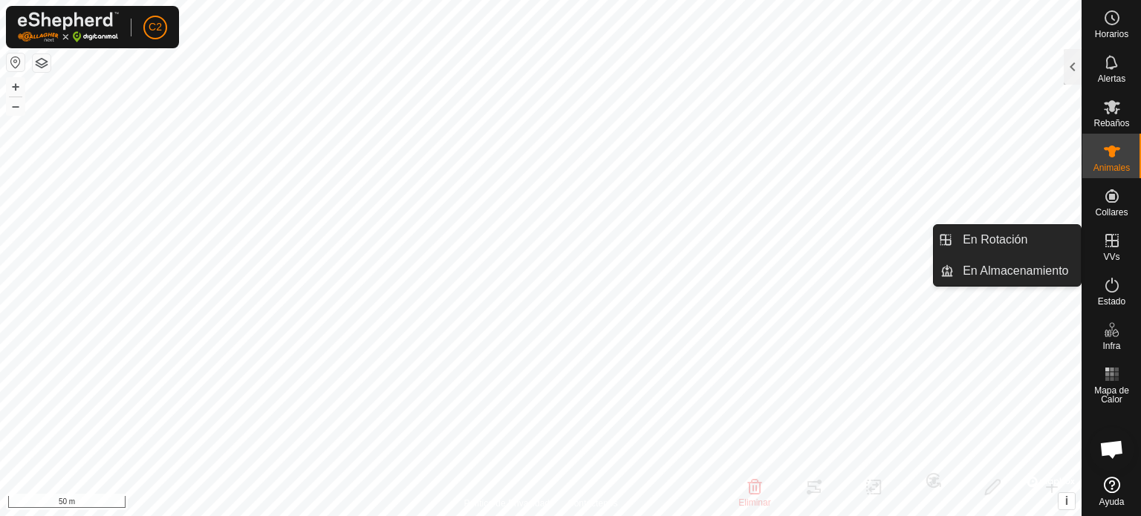
click at [1110, 241] on icon at bounding box center [1111, 240] width 13 height 13
click at [985, 238] on link "En Rotación" at bounding box center [1017, 240] width 127 height 30
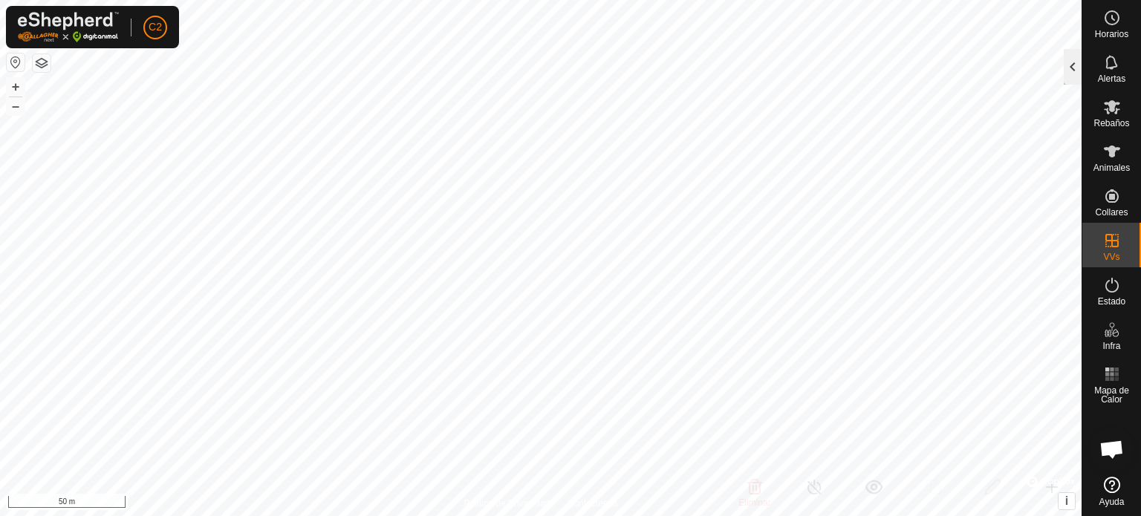
click at [1069, 69] on div at bounding box center [1073, 67] width 18 height 36
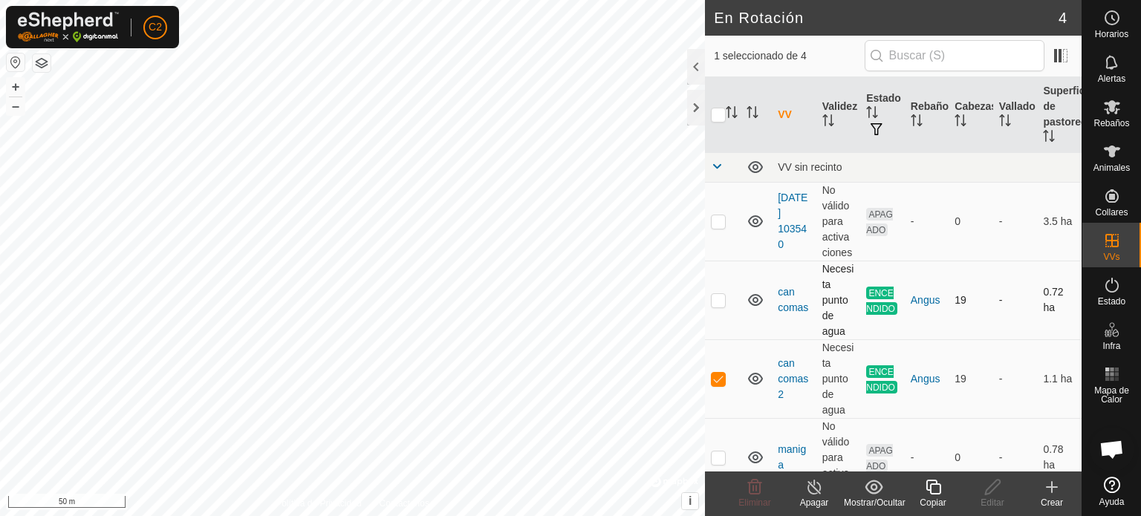
click at [717, 302] on p-checkbox at bounding box center [718, 300] width 15 height 12
checkbox input "true"
click at [714, 377] on p-checkbox at bounding box center [718, 379] width 15 height 12
checkbox input "false"
click at [813, 489] on icon at bounding box center [814, 487] width 19 height 18
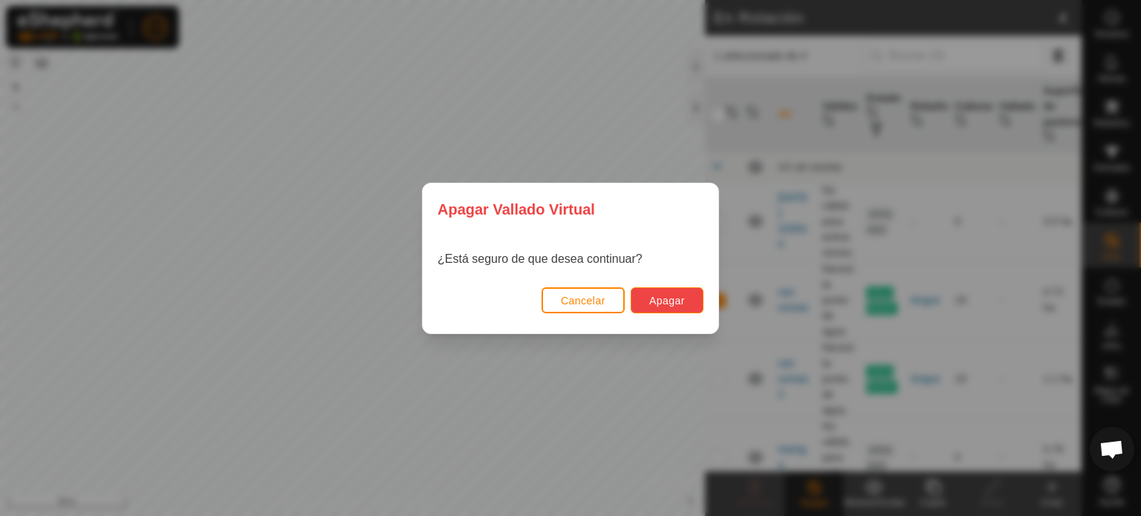
click at [675, 299] on span "Apagar" at bounding box center [667, 301] width 36 height 12
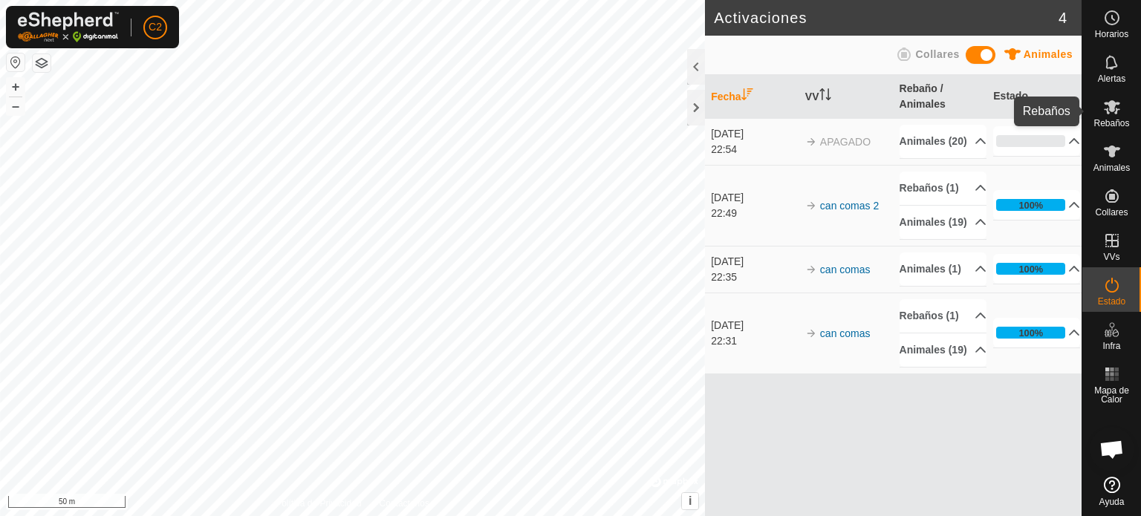
click at [1112, 109] on icon at bounding box center [1112, 107] width 16 height 14
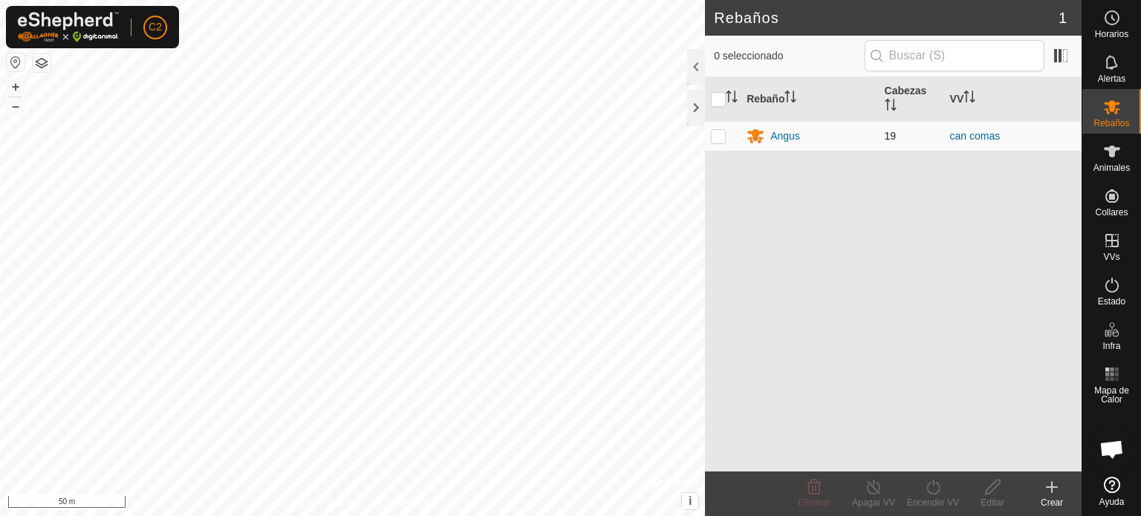
click at [713, 139] on p-checkbox at bounding box center [718, 136] width 15 height 12
checkbox input "true"
click at [784, 136] on div "Angus" at bounding box center [785, 136] width 30 height 16
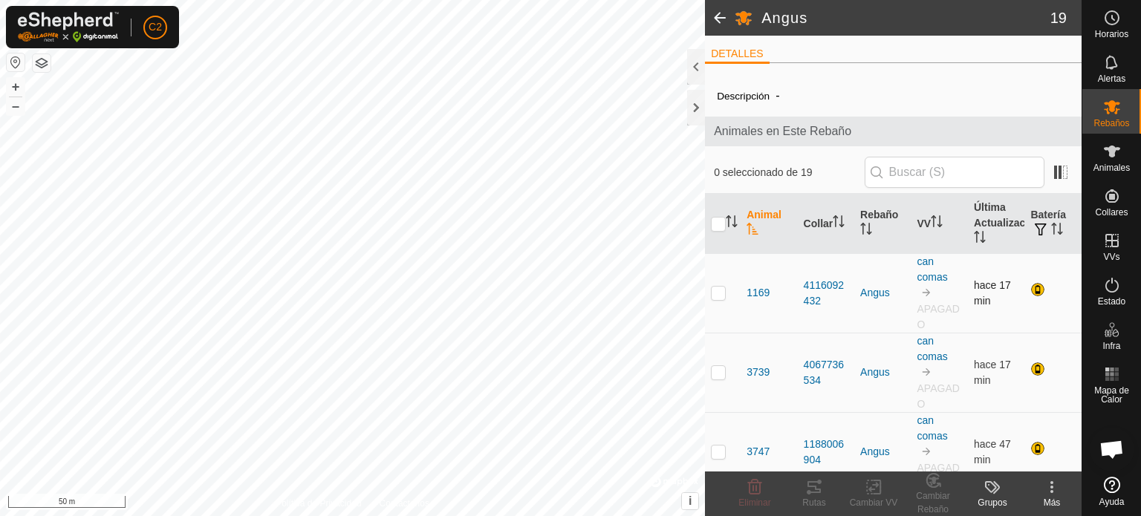
click at [719, 291] on p-checkbox at bounding box center [718, 293] width 15 height 12
click at [719, 327] on td at bounding box center [723, 292] width 36 height 79
checkbox input "false"
click at [773, 97] on span "-" at bounding box center [777, 95] width 16 height 25
click at [779, 94] on span "-" at bounding box center [777, 95] width 16 height 25
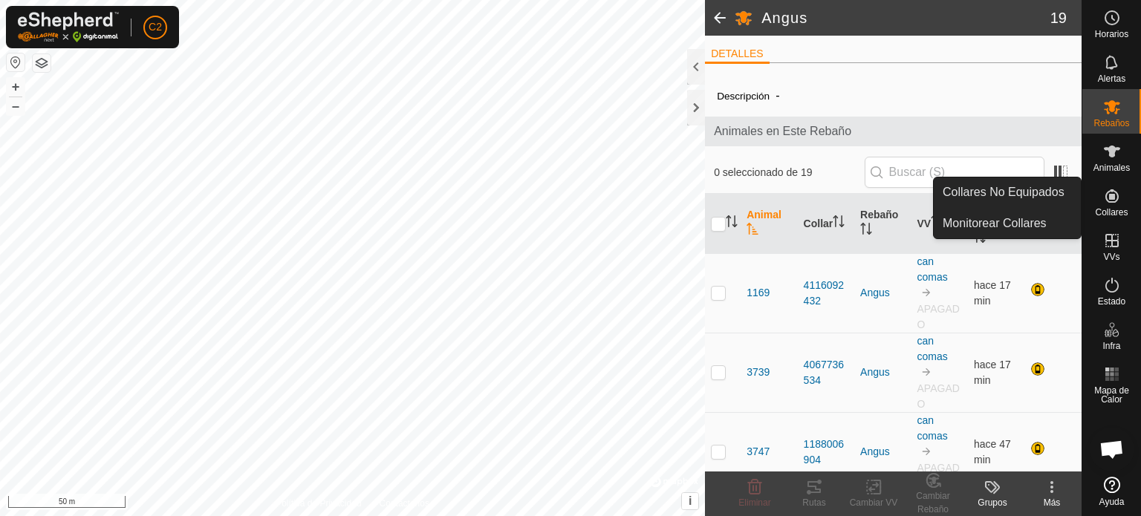
click at [1116, 194] on icon at bounding box center [1112, 196] width 18 height 18
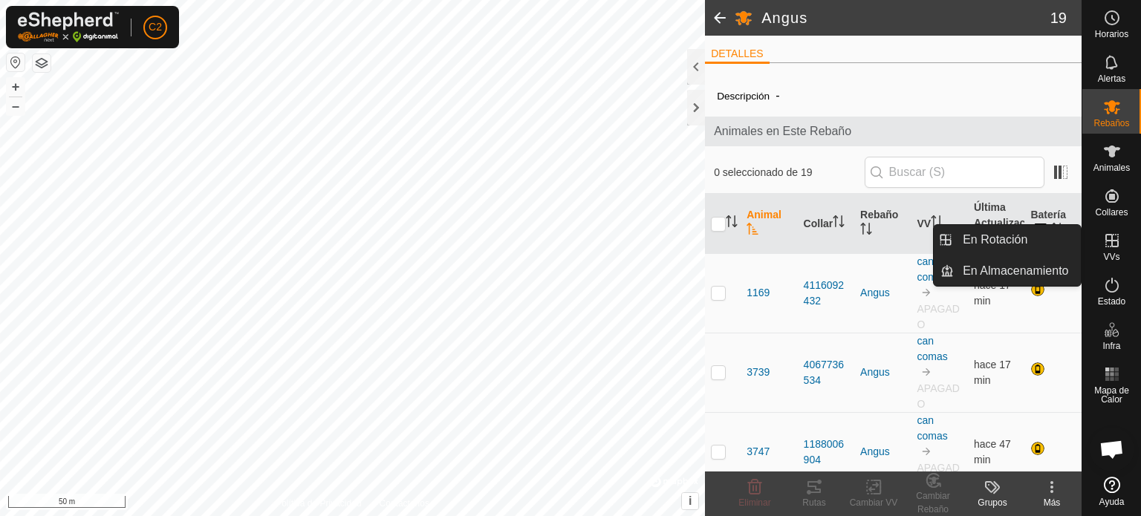
click at [1112, 243] on icon at bounding box center [1112, 241] width 18 height 18
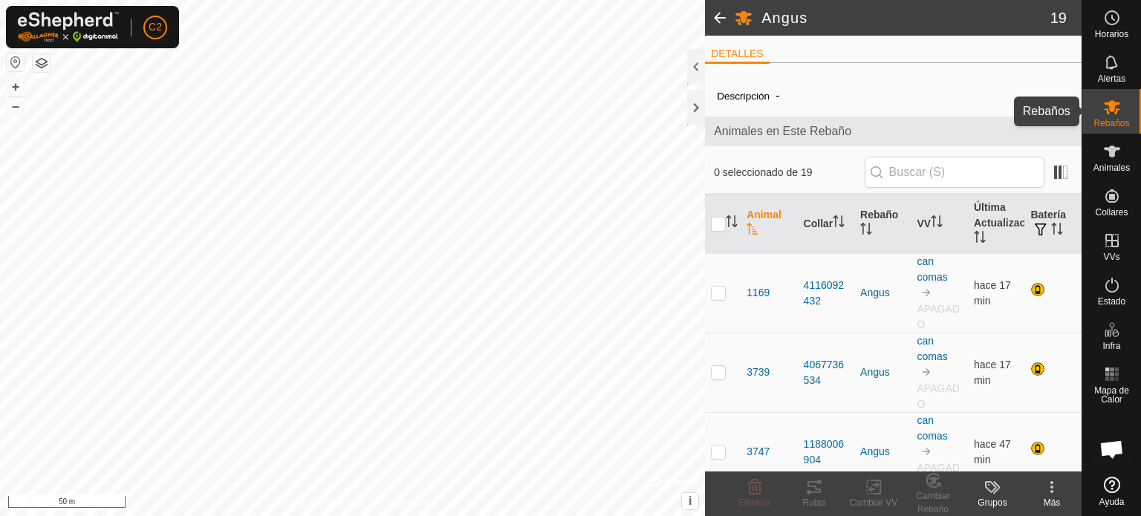
click at [1113, 105] on icon at bounding box center [1112, 107] width 16 height 14
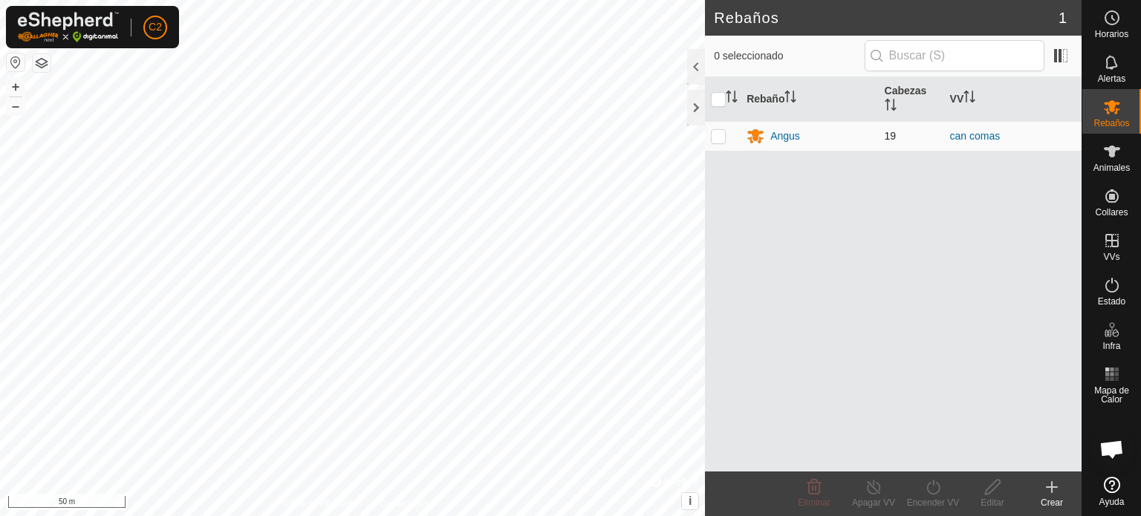
click at [722, 134] on p-checkbox at bounding box center [718, 136] width 15 height 12
checkbox input "true"
click at [971, 136] on link "can comas" at bounding box center [975, 136] width 51 height 12
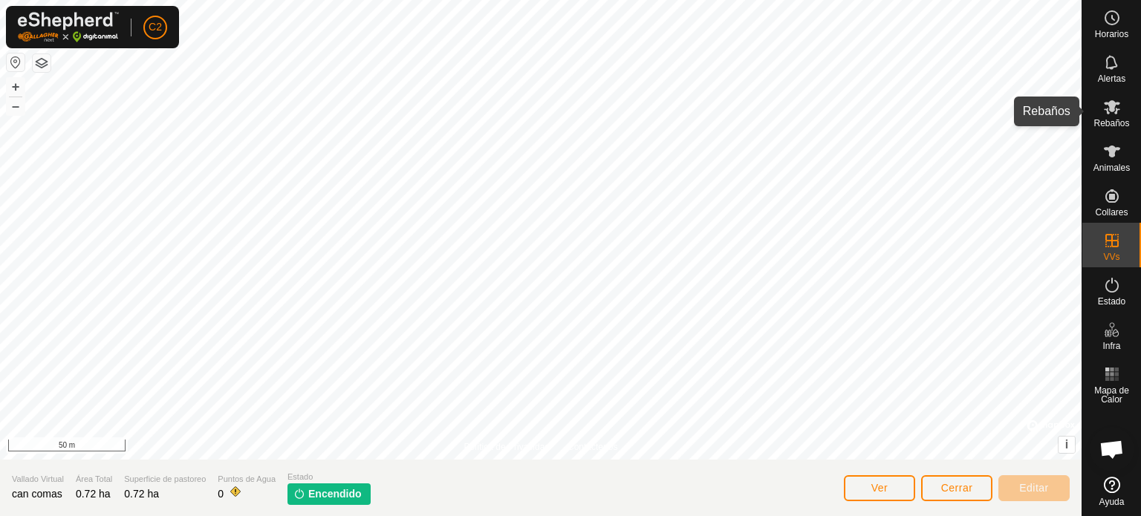
click at [1117, 99] on icon at bounding box center [1112, 107] width 18 height 18
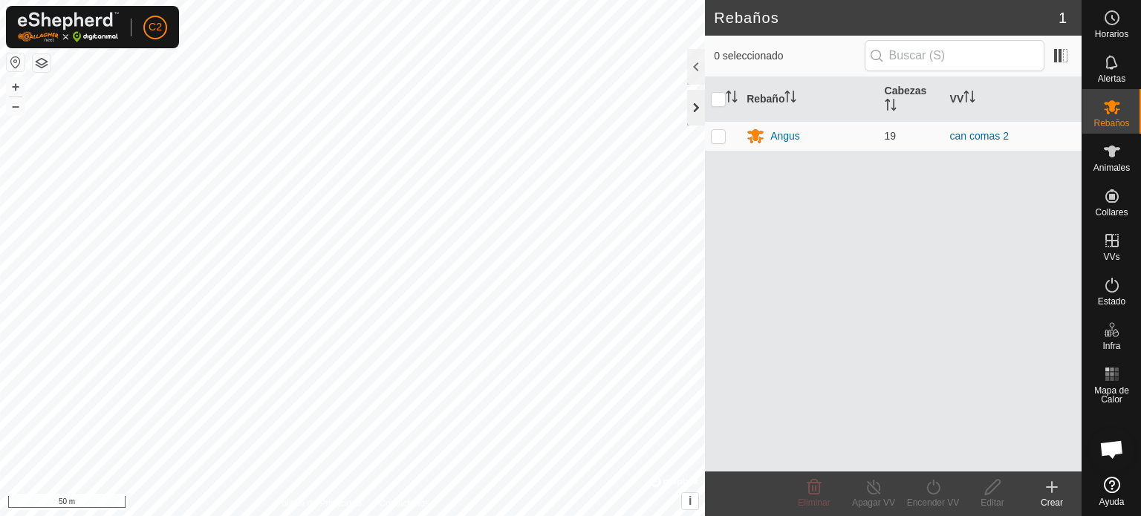
click at [696, 104] on div at bounding box center [696, 108] width 18 height 36
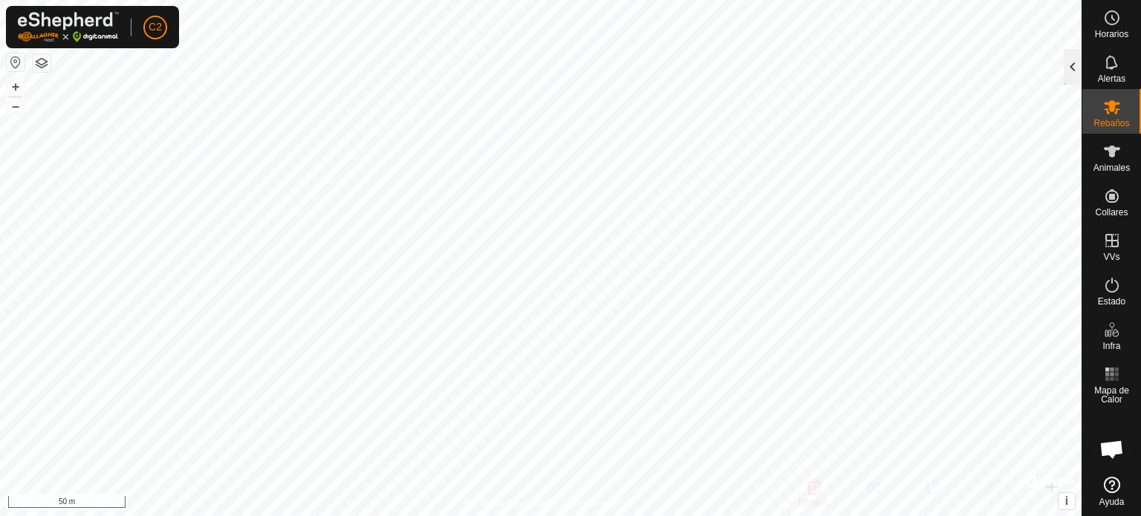
click at [1064, 63] on div at bounding box center [1073, 67] width 18 height 36
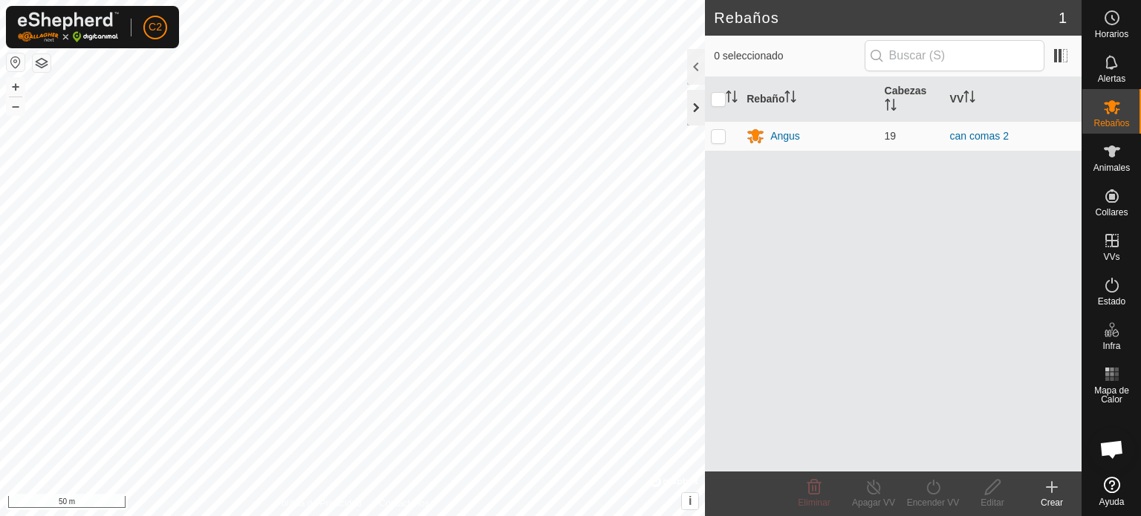
click at [693, 105] on div at bounding box center [696, 108] width 18 height 36
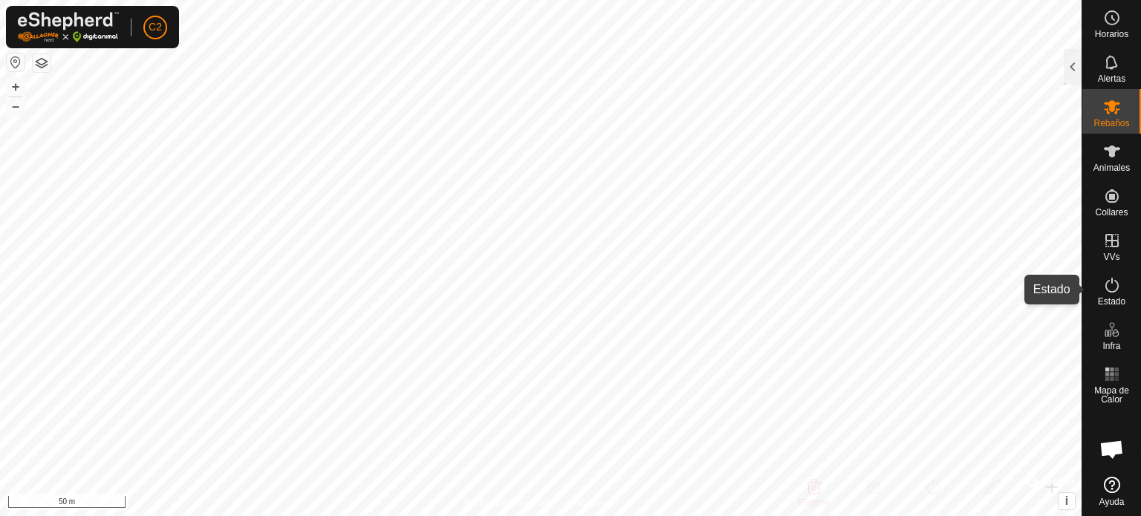
click at [1111, 286] on icon at bounding box center [1112, 285] width 18 height 18
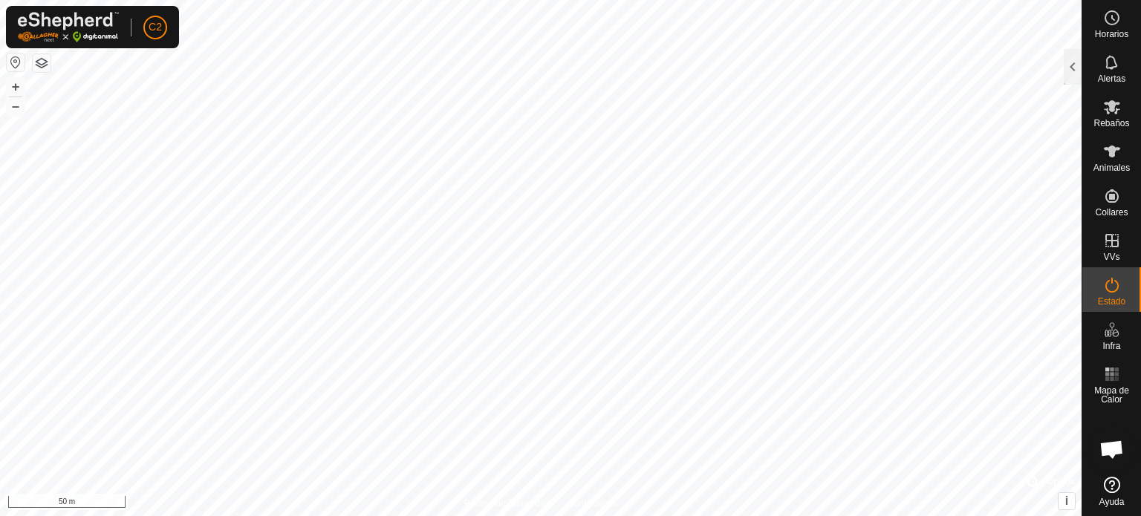
click at [1105, 284] on icon at bounding box center [1111, 285] width 13 height 15
click at [1105, 378] on rect at bounding box center [1107, 379] width 4 height 4
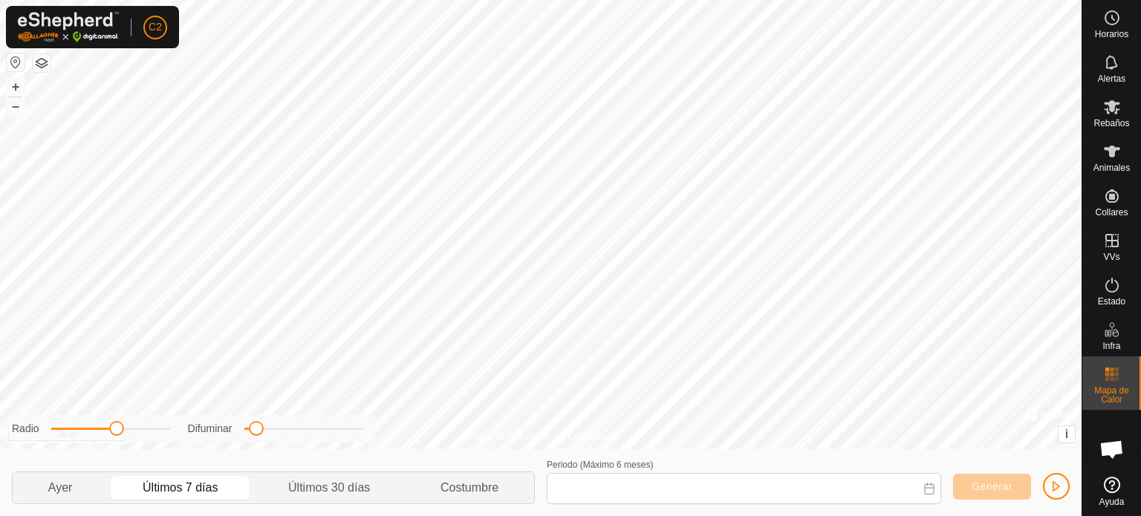
type input "[DATE] - [DATE]"
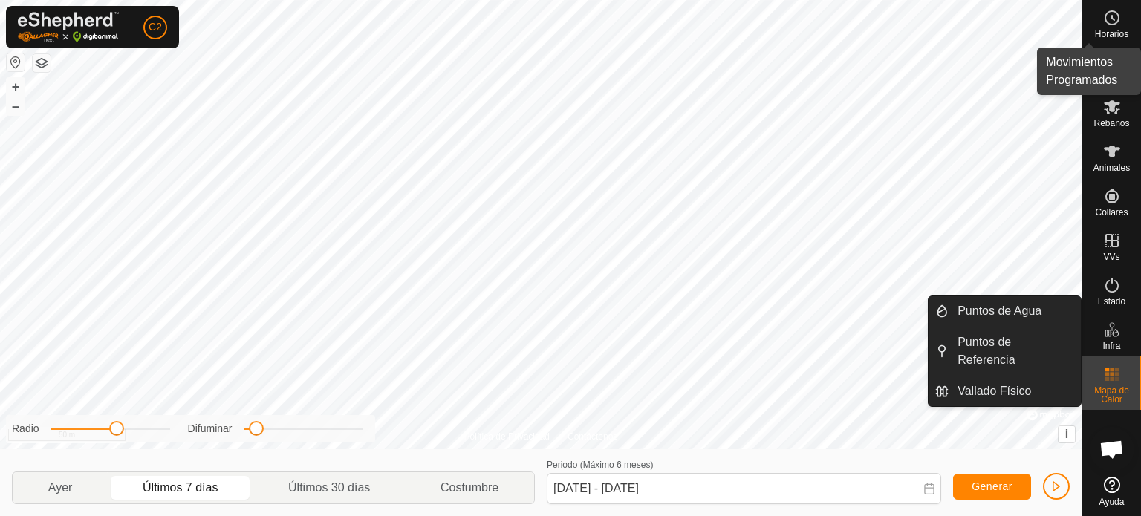
click at [1117, 20] on circle at bounding box center [1111, 17] width 13 height 13
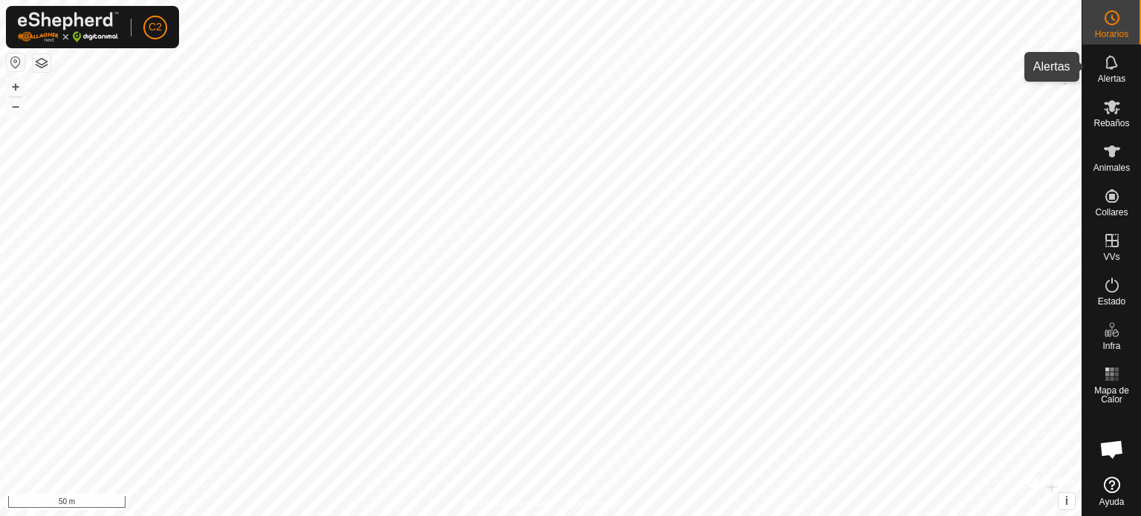
click at [1114, 62] on icon at bounding box center [1111, 62] width 12 height 14
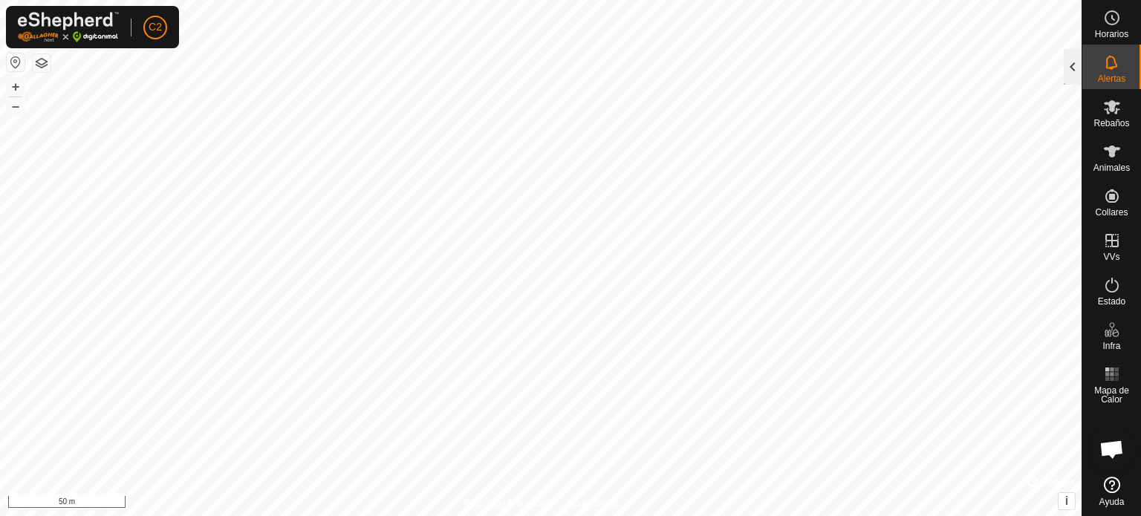
click at [1069, 65] on div at bounding box center [1073, 67] width 18 height 36
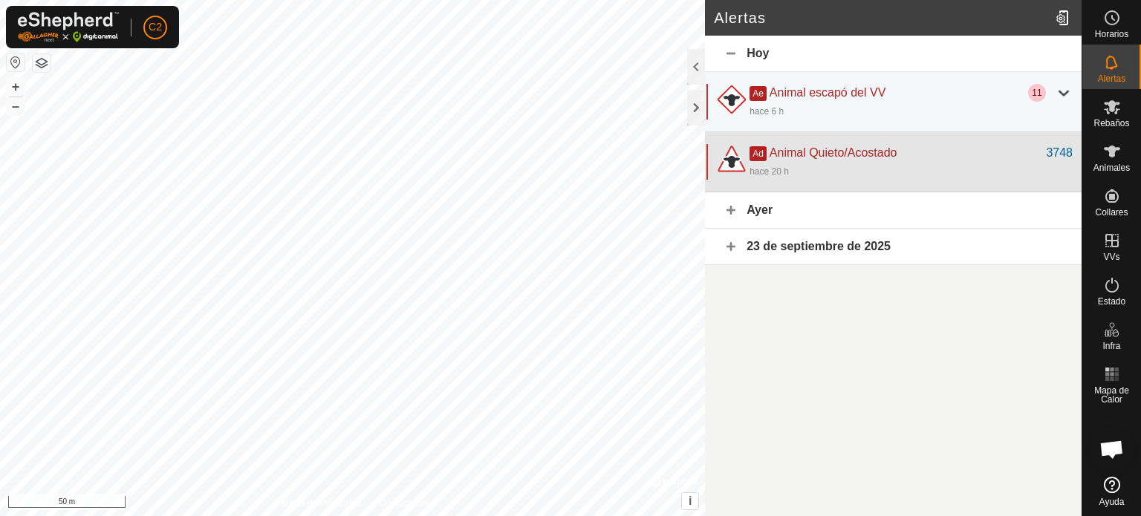
click at [848, 160] on div "Ad Animal Quieto/Acostado" at bounding box center [897, 153] width 296 height 18
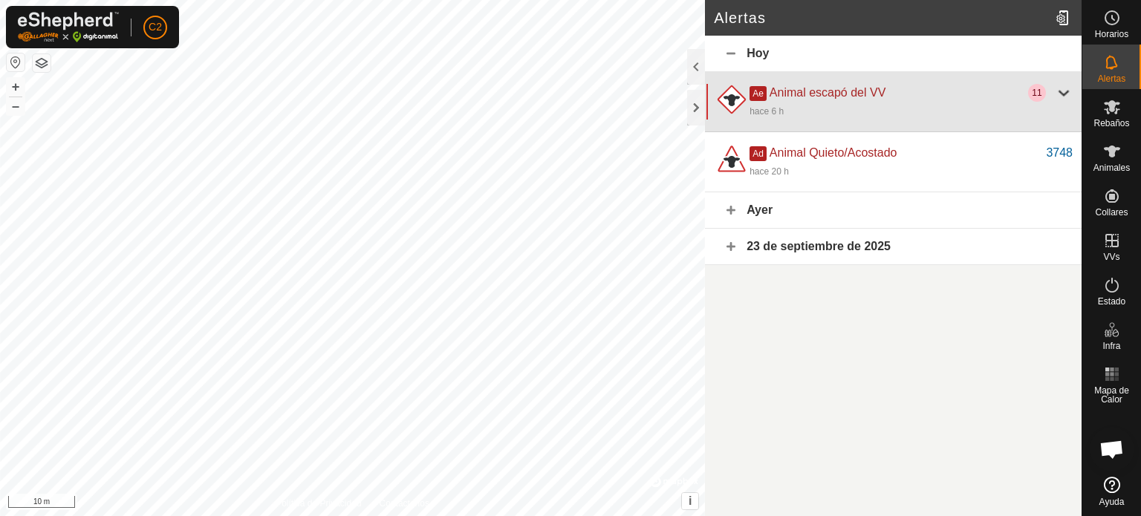
click at [1067, 91] on div at bounding box center [1064, 93] width 18 height 18
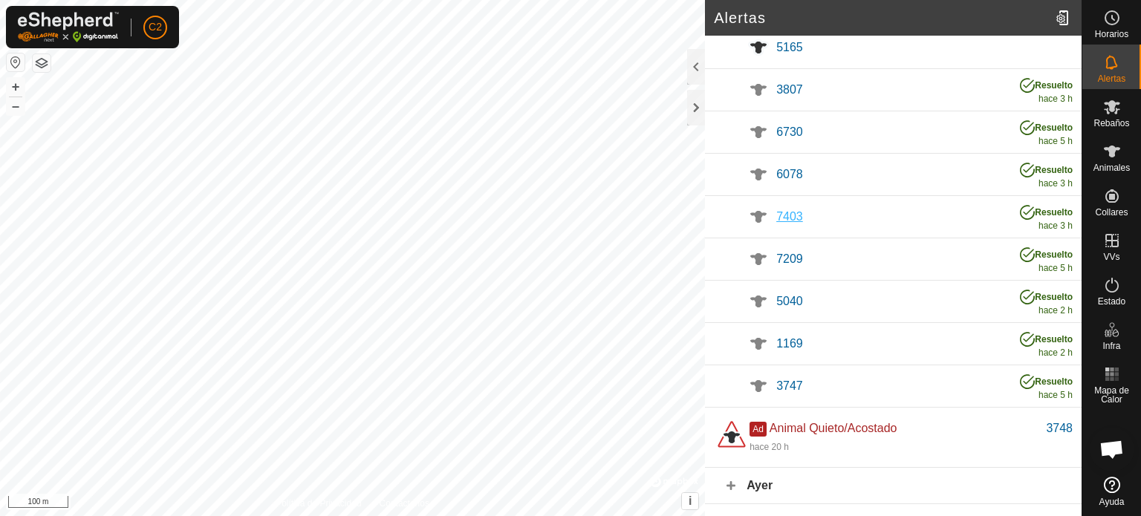
scroll to position [212, 0]
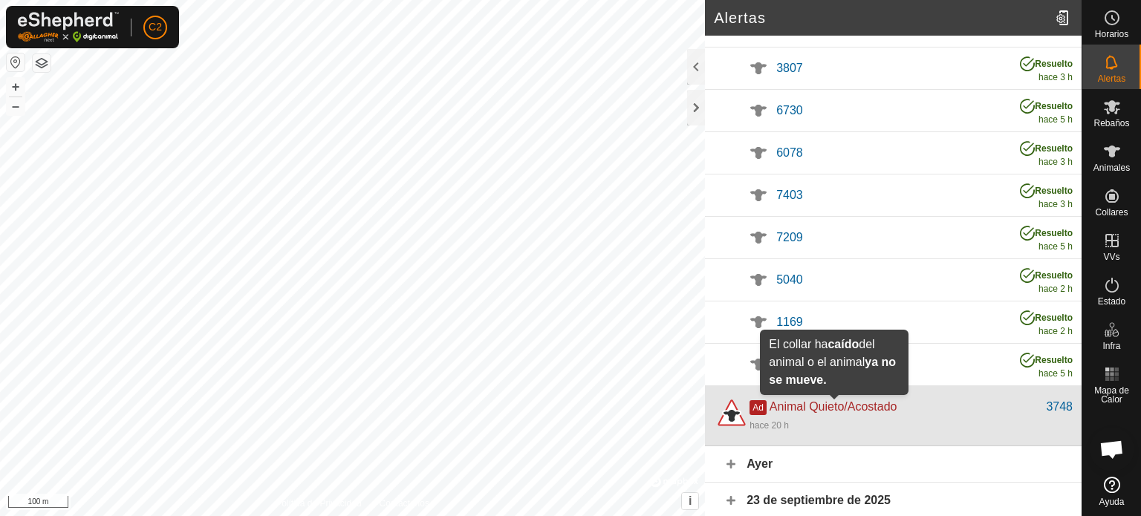
click at [796, 411] on span "Animal Quieto/Acostado" at bounding box center [833, 406] width 128 height 13
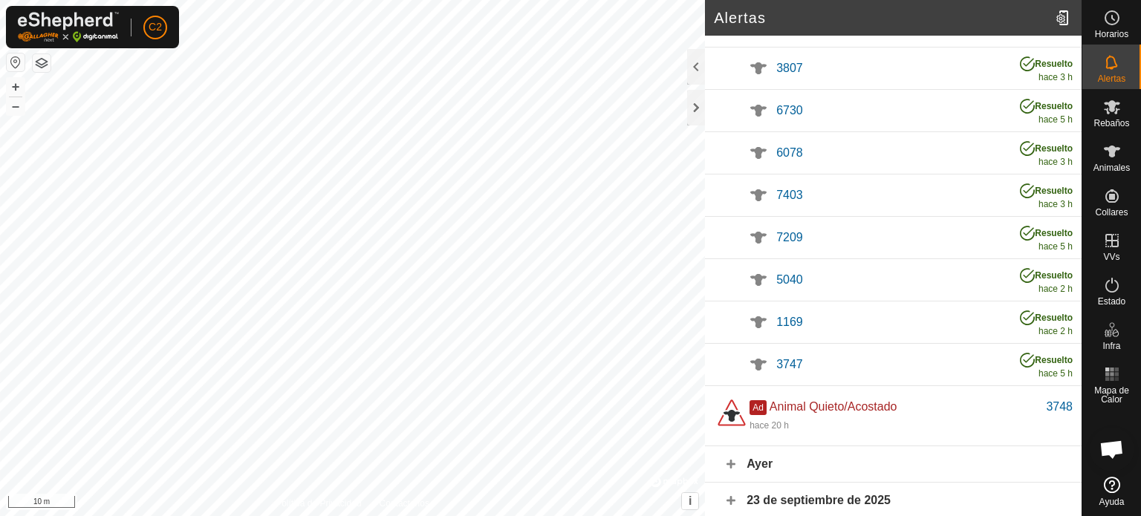
click at [705, 346] on div "Alertas [DATE] Ae Animal escapó del VV 11 hace 6 h 6753 Resuelto hace 5 h 5050 …" at bounding box center [540, 258] width 1081 height 516
click at [691, 105] on div at bounding box center [696, 108] width 18 height 36
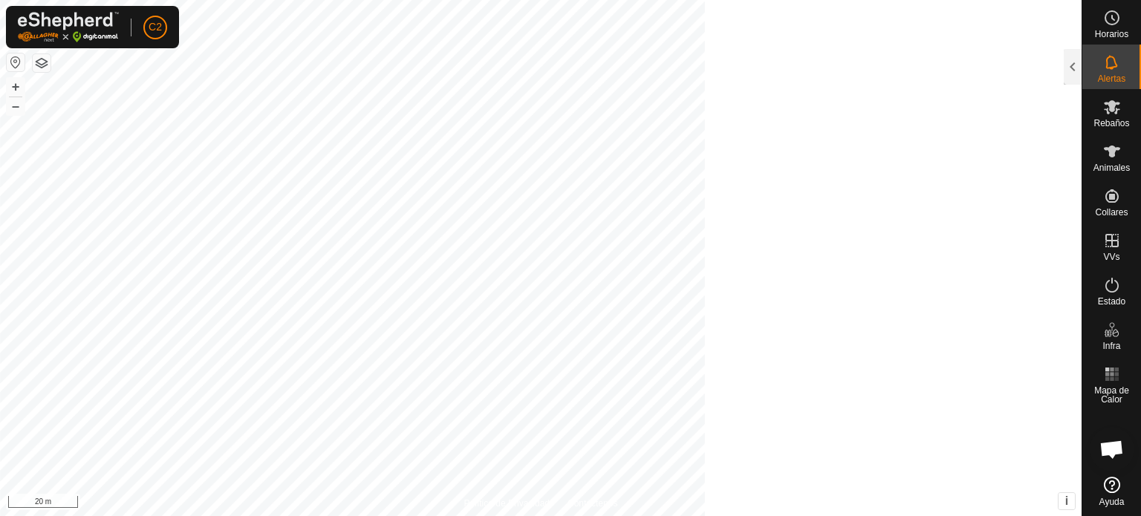
scroll to position [282, 0]
click at [1122, 111] on es-mob-svg-icon at bounding box center [1111, 107] width 27 height 24
click at [1111, 105] on icon at bounding box center [1112, 107] width 16 height 14
click at [1075, 66] on div at bounding box center [1073, 67] width 18 height 36
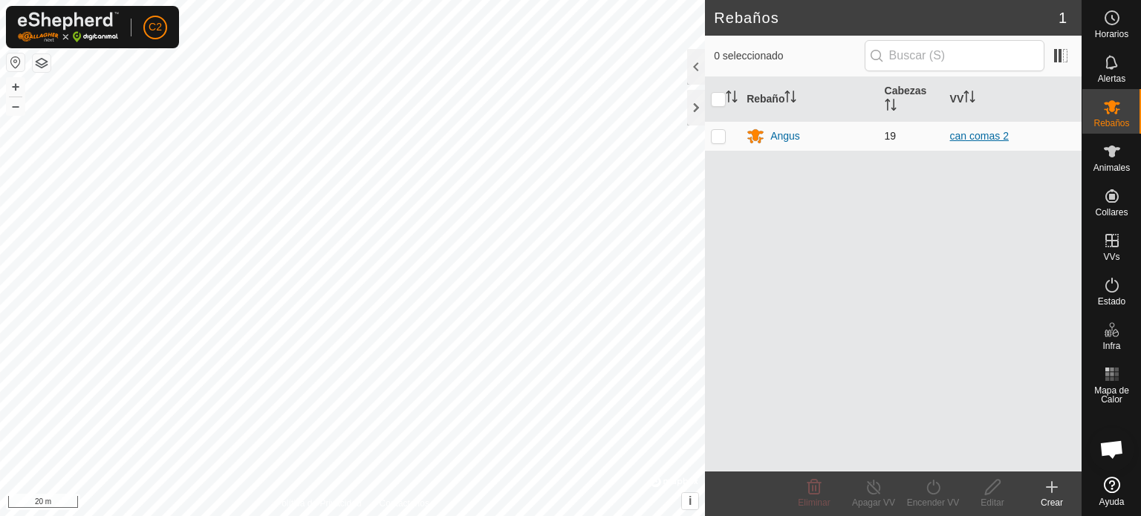
click at [974, 134] on link "can comas 2" at bounding box center [979, 136] width 59 height 12
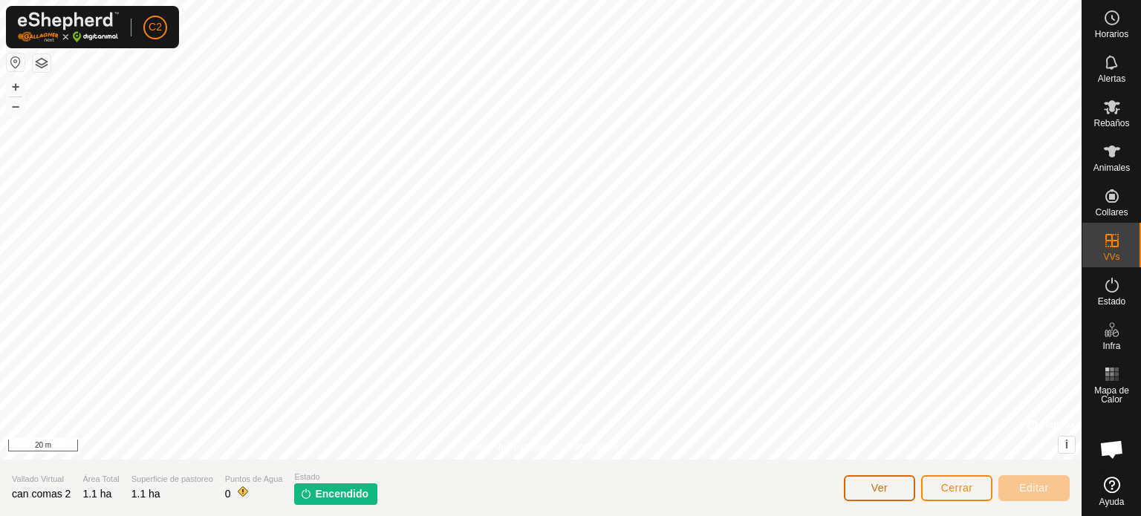
click at [883, 488] on span "Ver" at bounding box center [879, 488] width 17 height 12
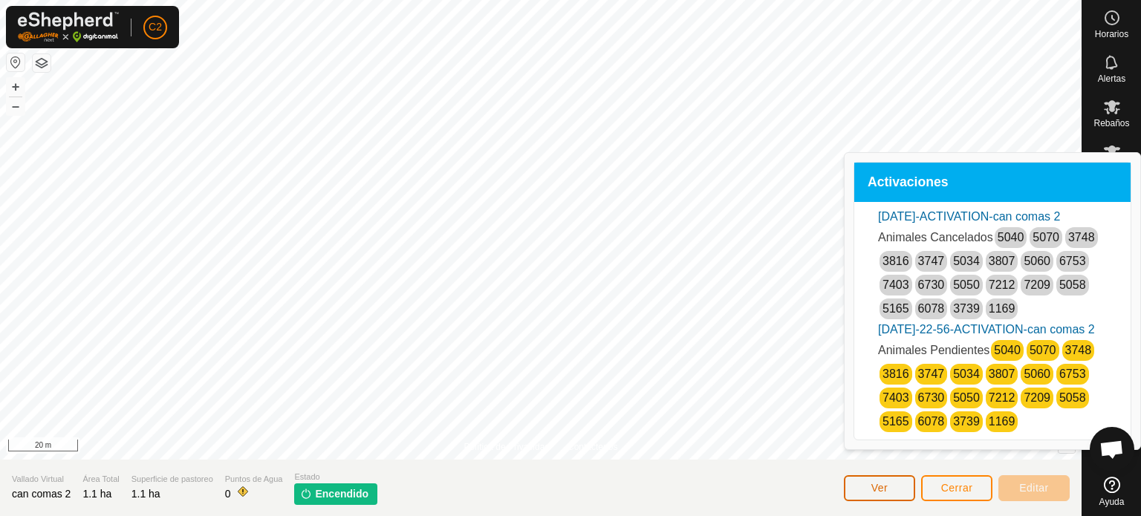
click at [875, 486] on span "Ver" at bounding box center [879, 488] width 17 height 12
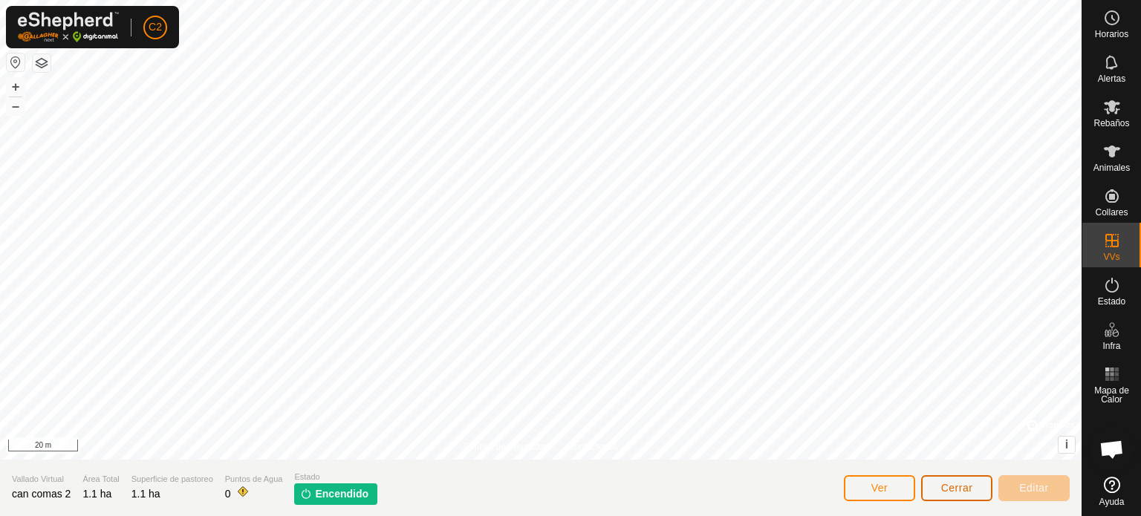
click at [968, 485] on span "Cerrar" at bounding box center [957, 488] width 32 height 12
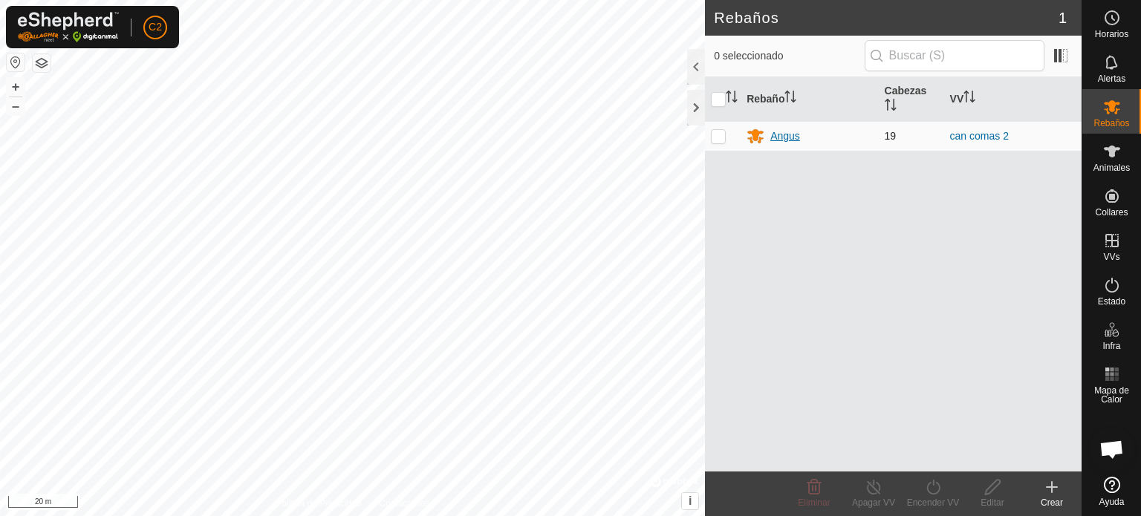
click at [778, 133] on div "Angus" at bounding box center [785, 136] width 30 height 16
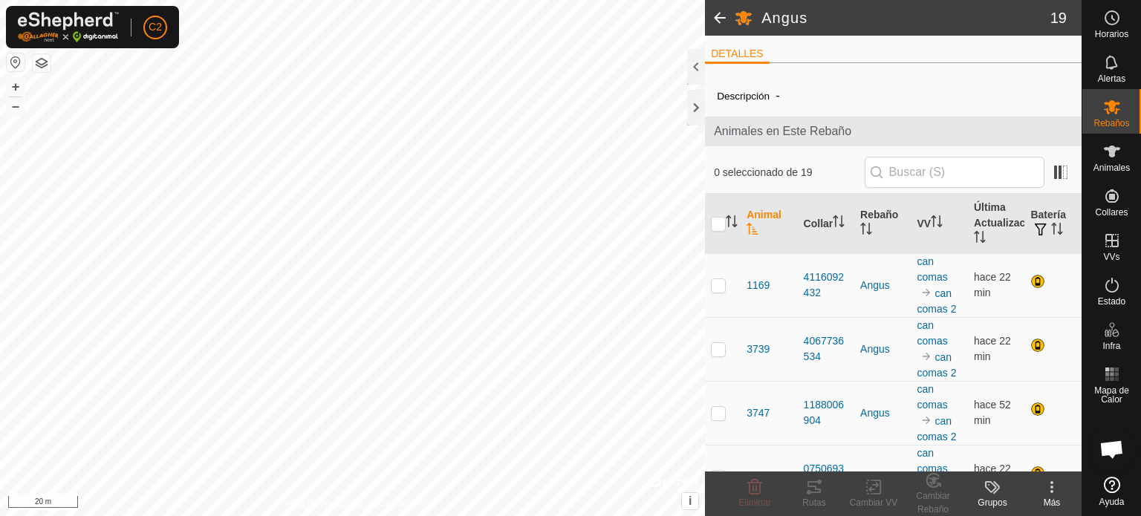
click at [773, 96] on span "-" at bounding box center [777, 95] width 16 height 25
click at [776, 94] on span "-" at bounding box center [777, 95] width 16 height 25
click at [694, 105] on div at bounding box center [696, 108] width 18 height 36
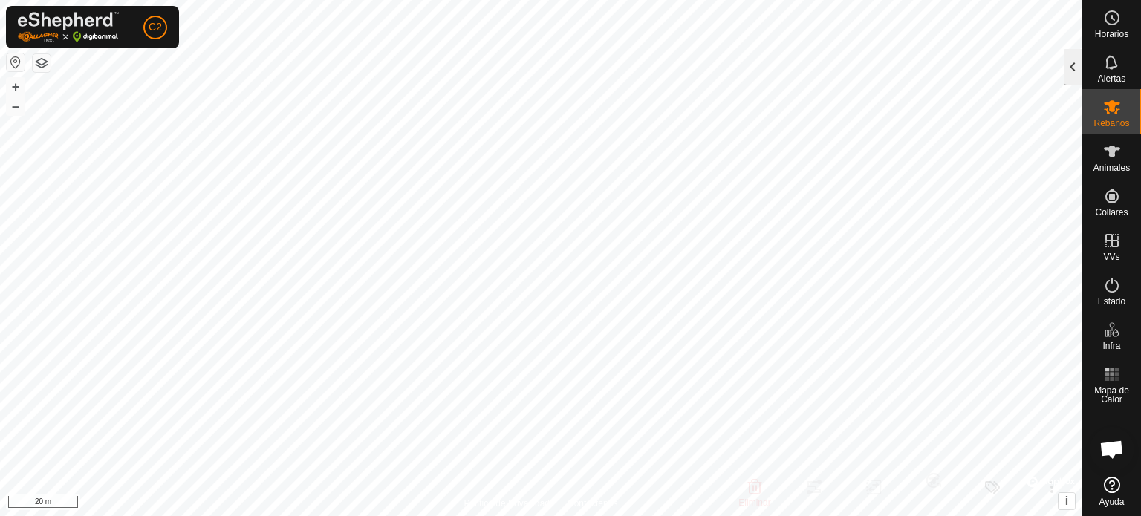
click at [1071, 70] on div at bounding box center [1073, 67] width 18 height 36
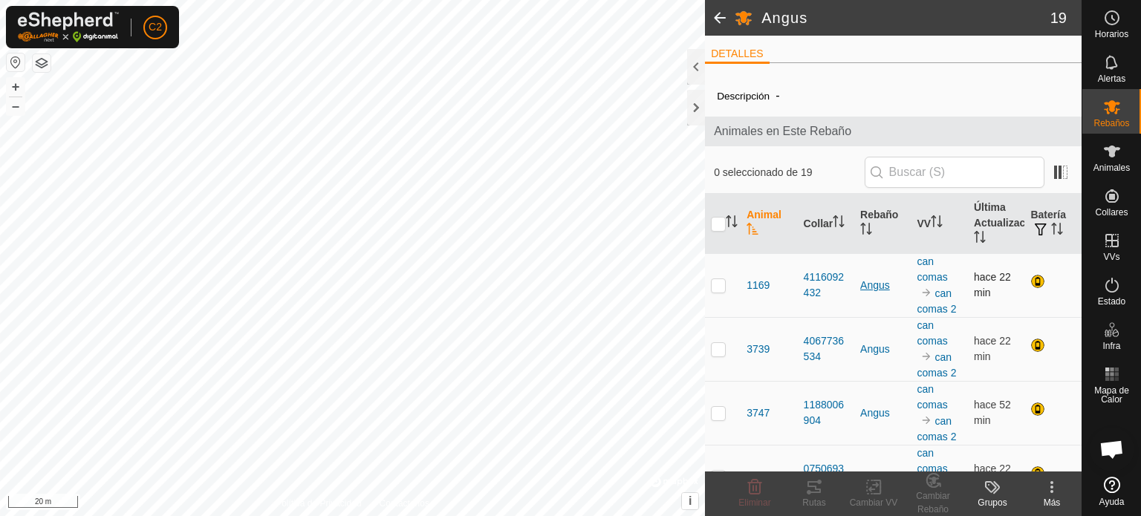
click at [866, 284] on div "Angus" at bounding box center [882, 286] width 45 height 16
click at [1031, 279] on div at bounding box center [1039, 283] width 18 height 18
click at [1030, 279] on div at bounding box center [1039, 283] width 18 height 18
click at [779, 9] on h2 "Angus" at bounding box center [905, 18] width 289 height 18
click at [720, 13] on span at bounding box center [720, 18] width 30 height 36
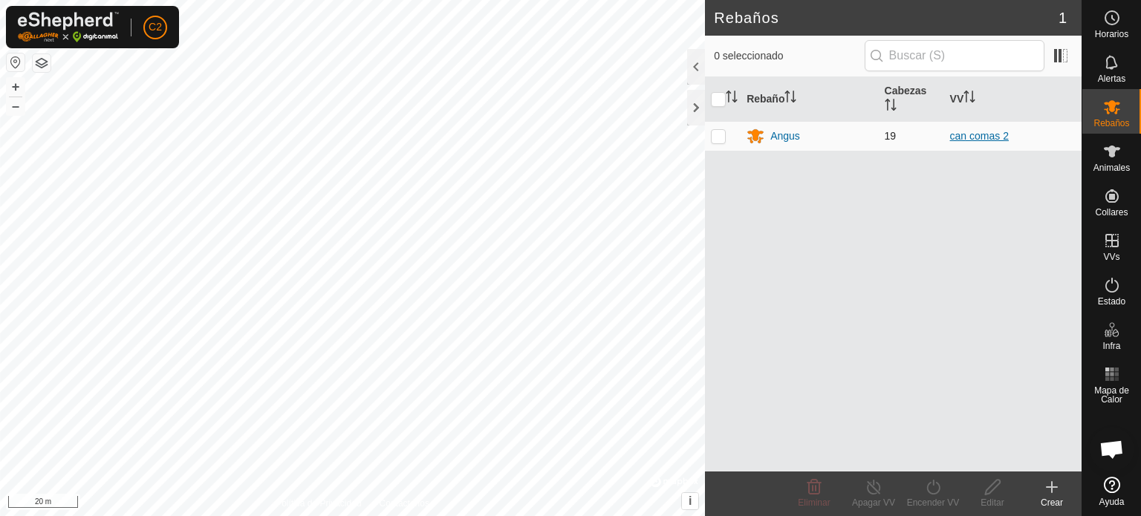
click at [987, 133] on link "can comas 2" at bounding box center [979, 136] width 59 height 12
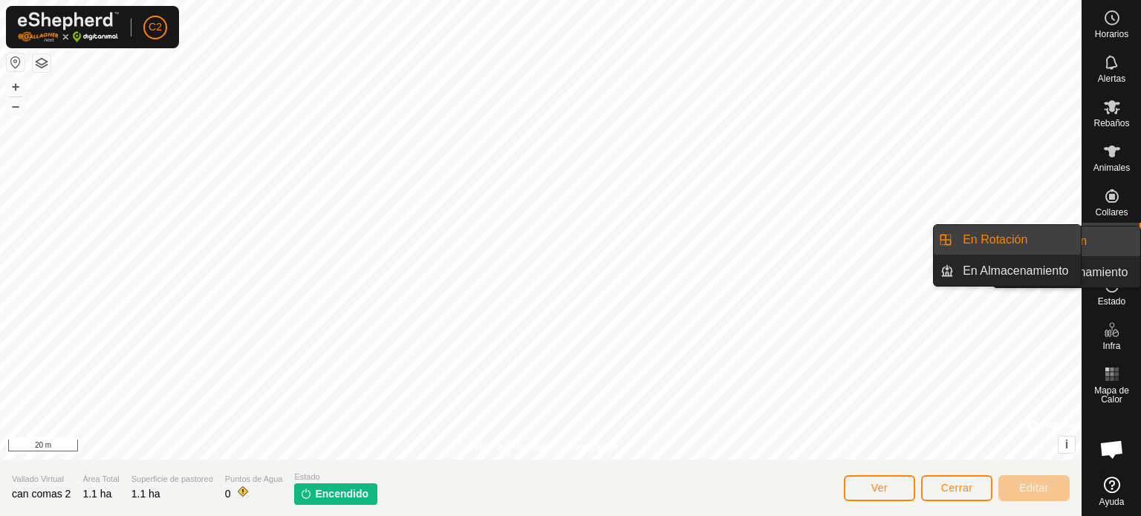
click at [1115, 229] on es-virtualpaddocks-svg-icon at bounding box center [1111, 241] width 27 height 24
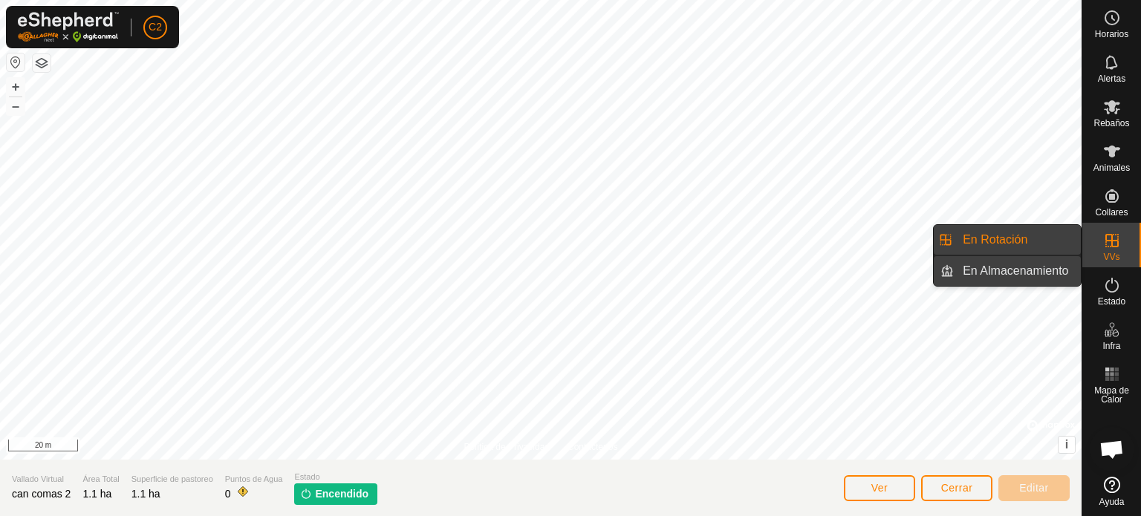
click at [1007, 270] on link "En Almacenamiento" at bounding box center [1017, 271] width 127 height 30
